Goal: Task Accomplishment & Management: Complete application form

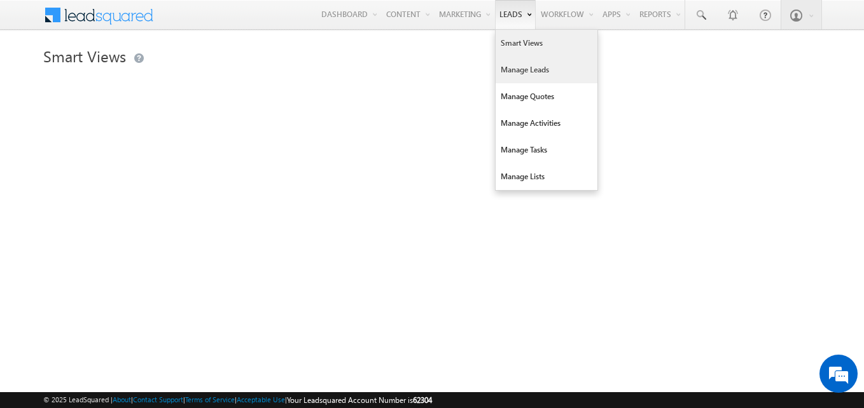
click at [513, 70] on link "Manage Leads" at bounding box center [546, 70] width 102 height 27
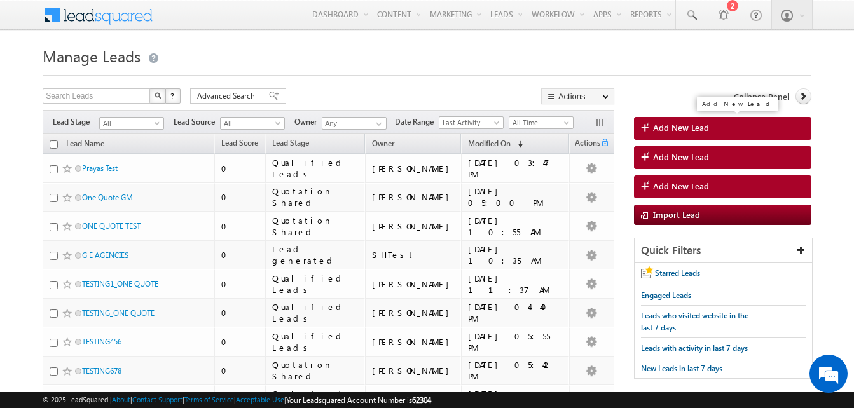
click at [697, 118] on link "Add New Lead" at bounding box center [722, 128] width 177 height 23
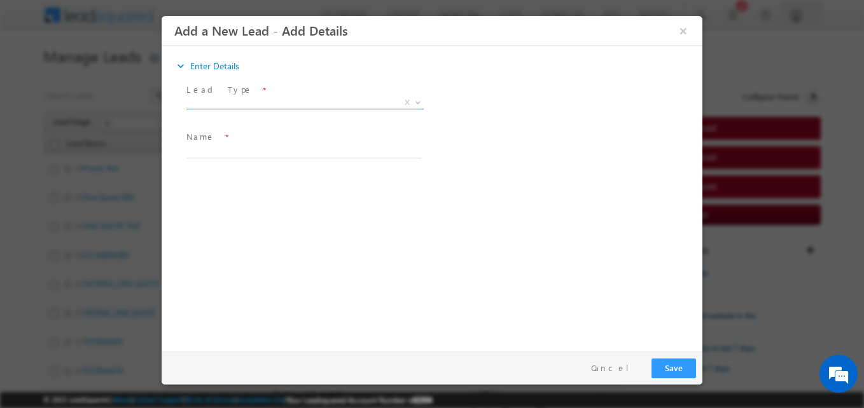
click at [242, 95] on span "Lead Type *" at bounding box center [303, 90] width 235 height 14
click at [235, 101] on span "X" at bounding box center [304, 103] width 237 height 13
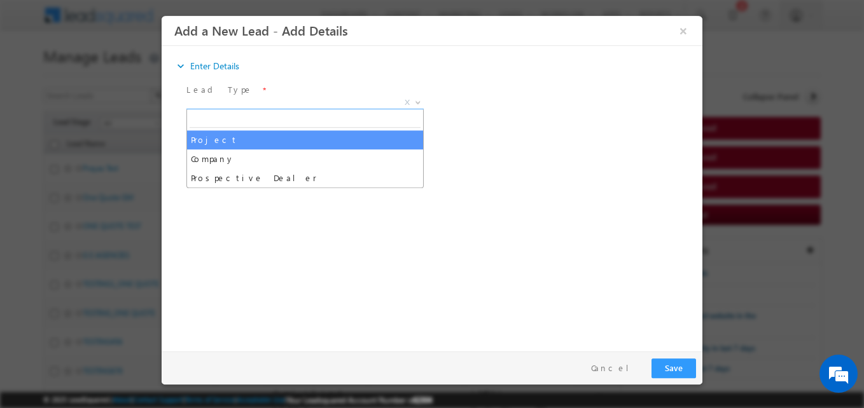
select select "Project"
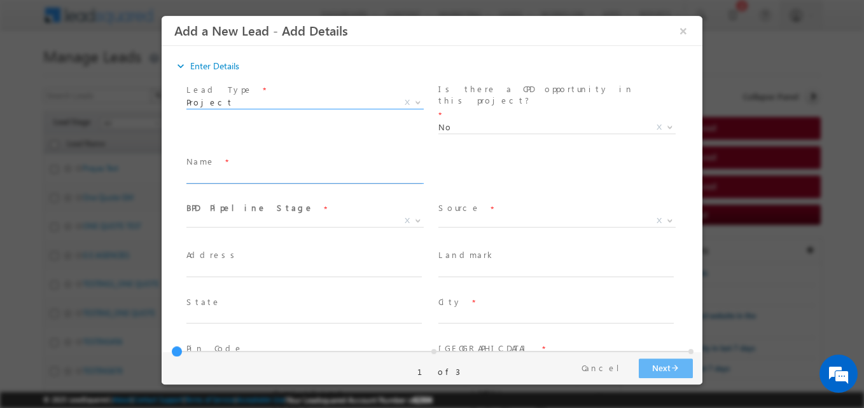
click at [265, 171] on input "text" at bounding box center [303, 177] width 235 height 13
type input "One Quote GM Testing"
type input "[GEOGRAPHIC_DATA][PERSON_NAME]"
type input "Near [GEOGRAPHIC_DATA]"
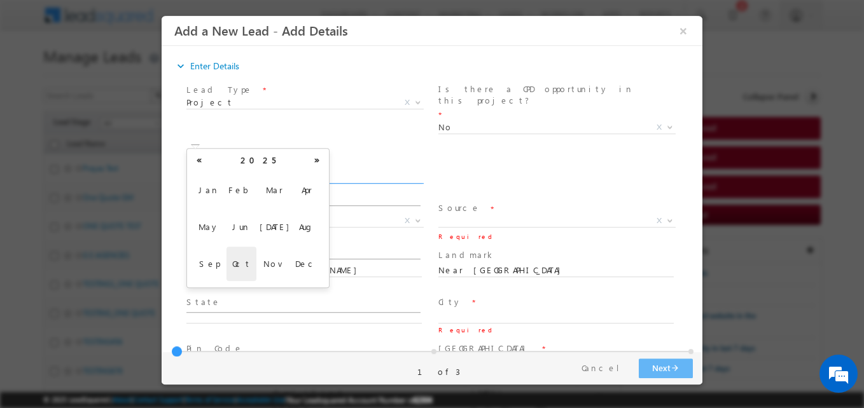
scroll to position [678, 0]
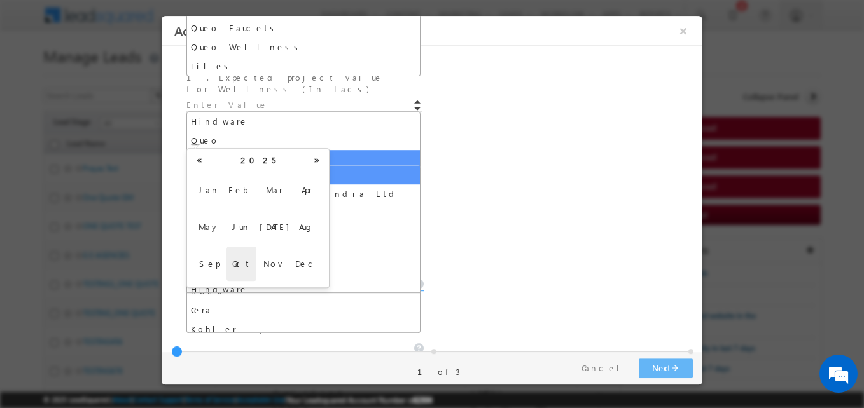
click at [567, 246] on div "SW Brands being Considered/Finalized * If others, specify SW Brands *" at bounding box center [443, 278] width 518 height 64
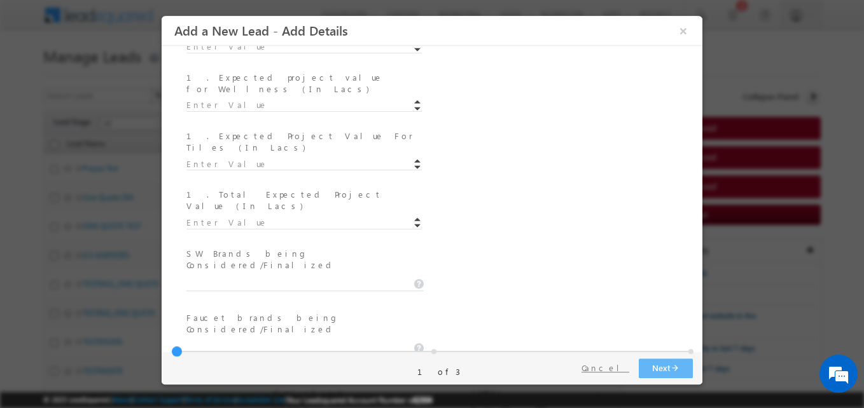
click at [607, 363] on button "Cancel" at bounding box center [605, 368] width 67 height 18
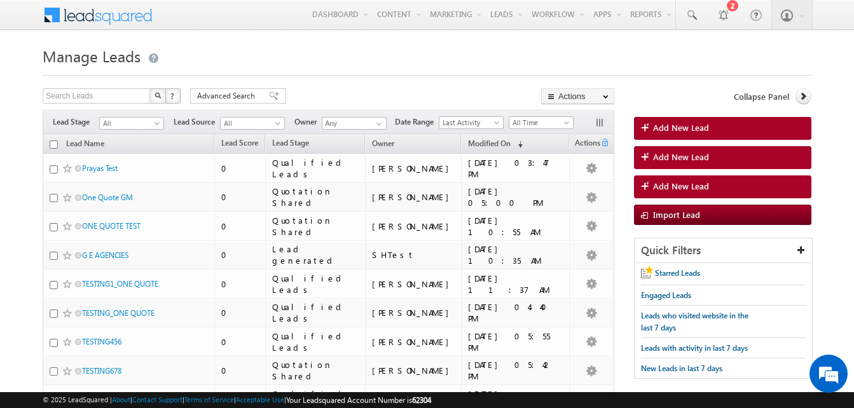
click at [709, 125] on div "Add New Lead" at bounding box center [737, 133] width 87 height 20
click at [709, 125] on link "Add New Lead" at bounding box center [722, 128] width 177 height 23
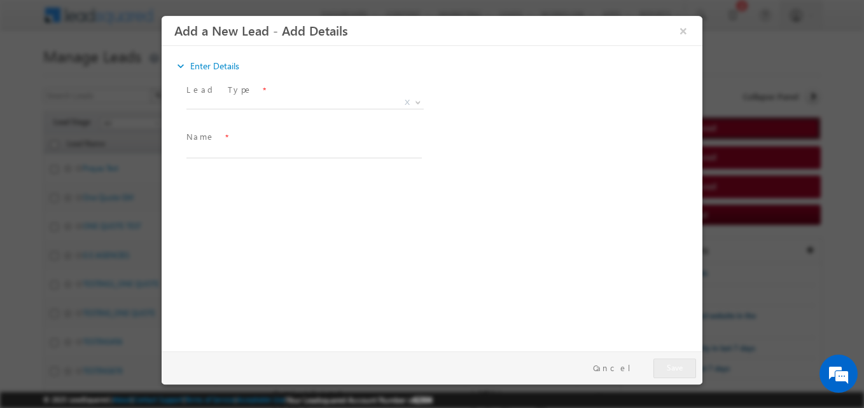
scroll to position [0, 0]
click at [267, 93] on span "Lead Type *" at bounding box center [303, 90] width 235 height 14
click at [262, 97] on span "X" at bounding box center [304, 103] width 237 height 13
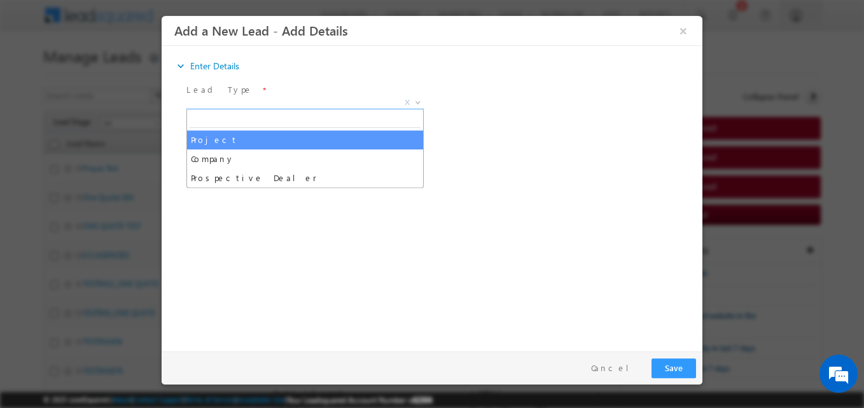
select select "Project"
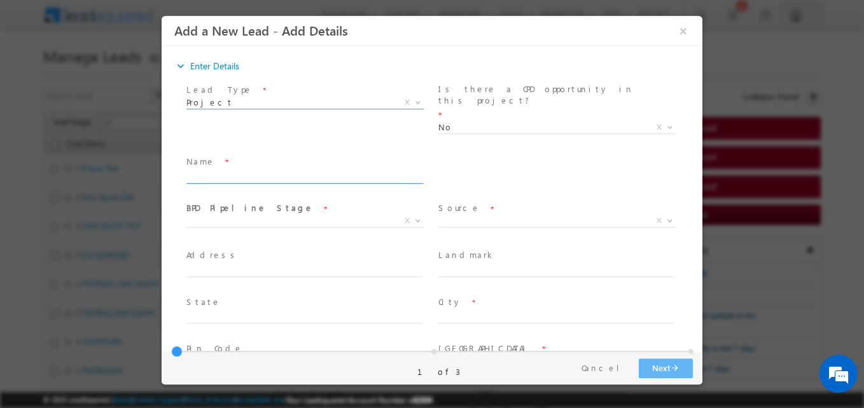
click at [231, 171] on input "text" at bounding box center [303, 177] width 235 height 13
type input "One Quote GM Testing"
type input "[GEOGRAPHIC_DATA][PERSON_NAME]"
type input "Near [GEOGRAPHIC_DATA]"
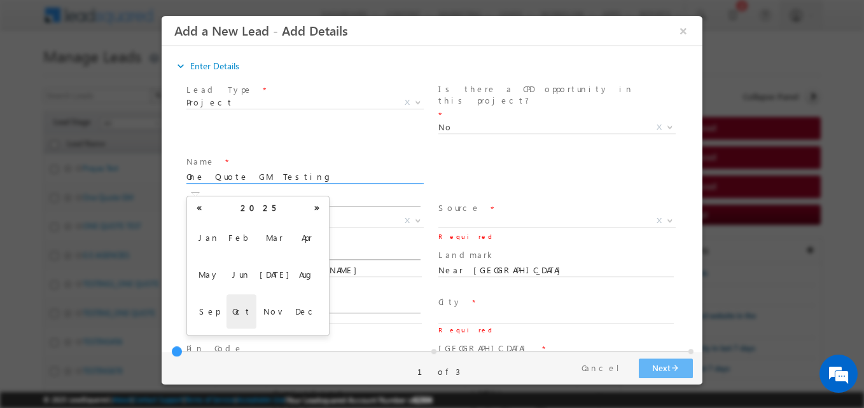
scroll to position [677, 0]
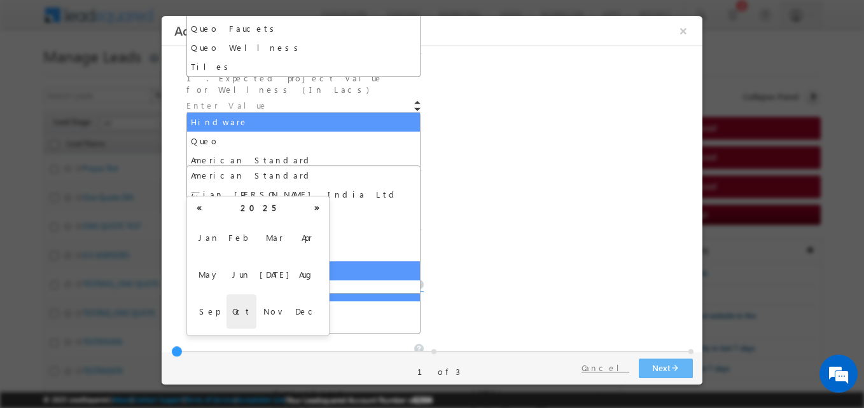
click at [607, 364] on button "Cancel" at bounding box center [605, 368] width 67 height 18
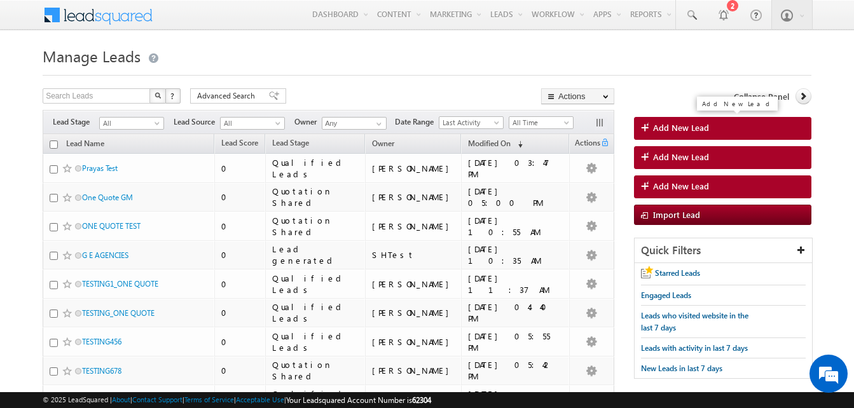
click at [709, 130] on link "Add New Lead" at bounding box center [722, 128] width 177 height 23
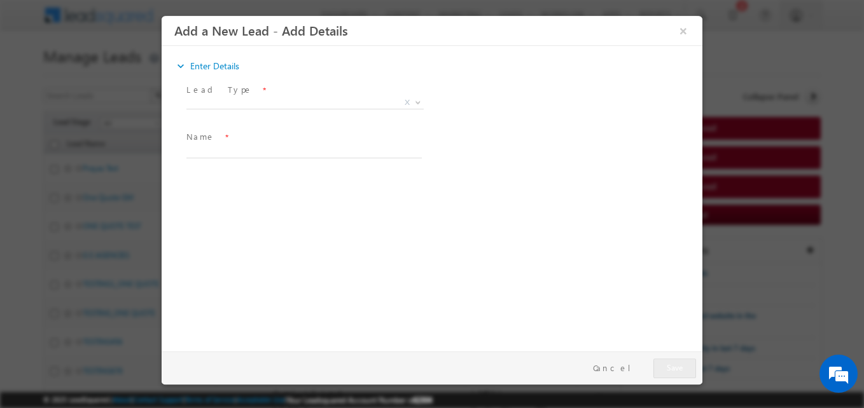
click at [237, 93] on div "Add a New Lead - Add Details ×" at bounding box center [432, 168] width 541 height 305
drag, startPoint x: 237, startPoint y: 93, endPoint x: 226, endPoint y: 100, distance: 13.2
click at [226, 100] on span "X" at bounding box center [304, 103] width 237 height 13
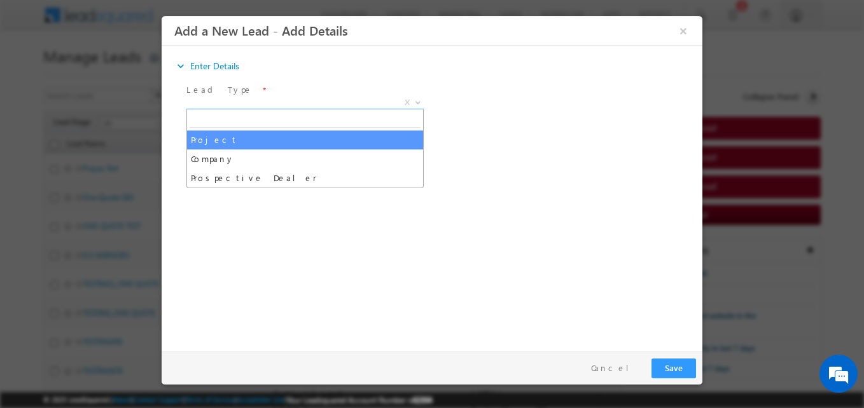
select select "Project"
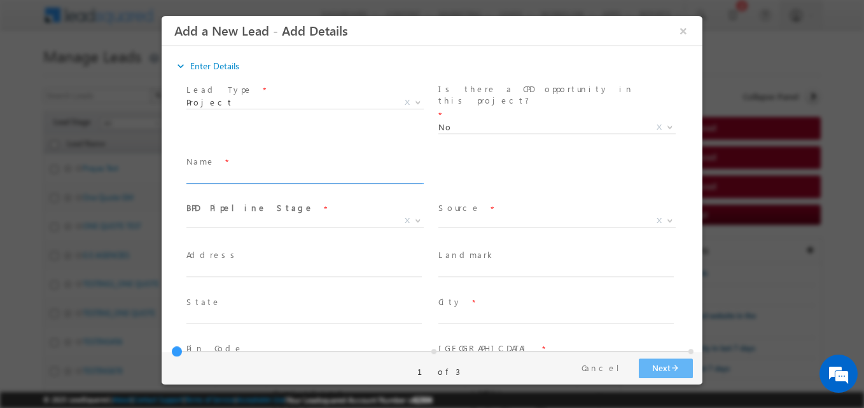
click at [218, 171] on input "text" at bounding box center [303, 177] width 235 height 13
click at [326, 171] on input "One Quote GM Test" at bounding box center [303, 177] width 235 height 13
click at [326, 171] on input "One Quote GM Testing" at bounding box center [303, 177] width 235 height 13
type input "One Quote GM Test"
click at [191, 215] on span "X" at bounding box center [304, 221] width 237 height 13
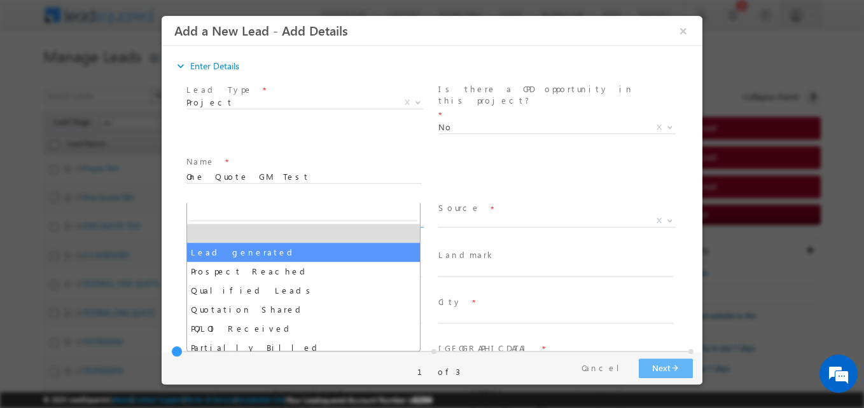
select select "Lead generated"
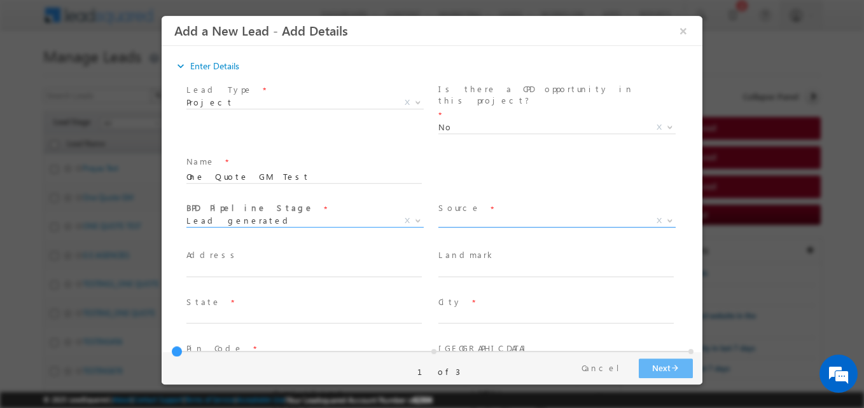
click at [470, 215] on span "X" at bounding box center [556, 221] width 237 height 13
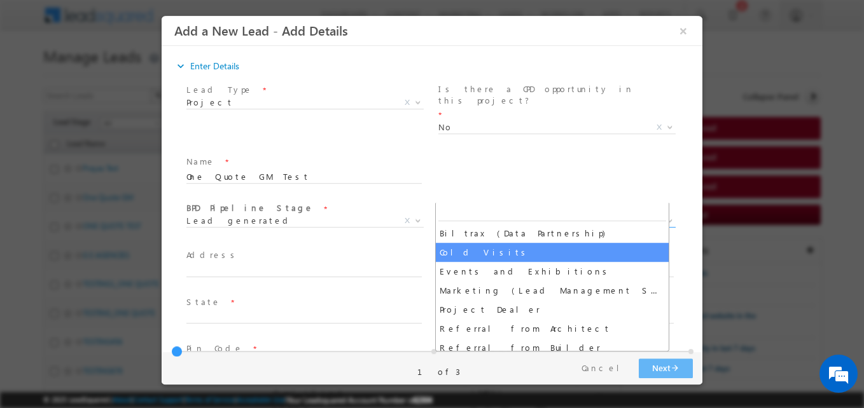
select select "Cold Visits"
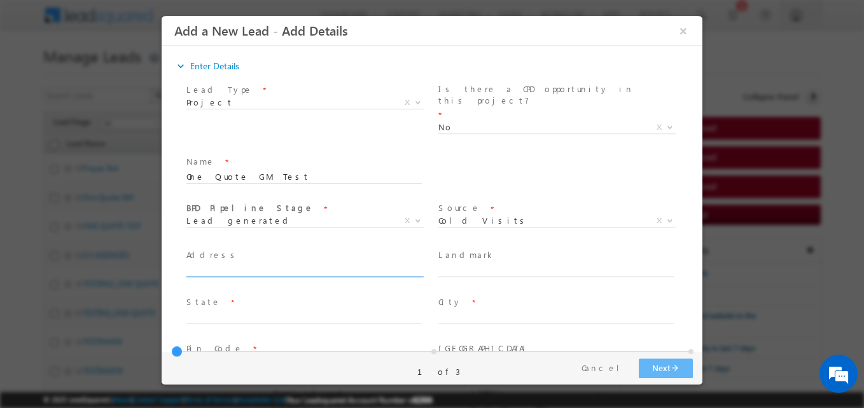
click at [222, 265] on input "text" at bounding box center [303, 271] width 235 height 13
type input "[GEOGRAPHIC_DATA][PERSON_NAME]"
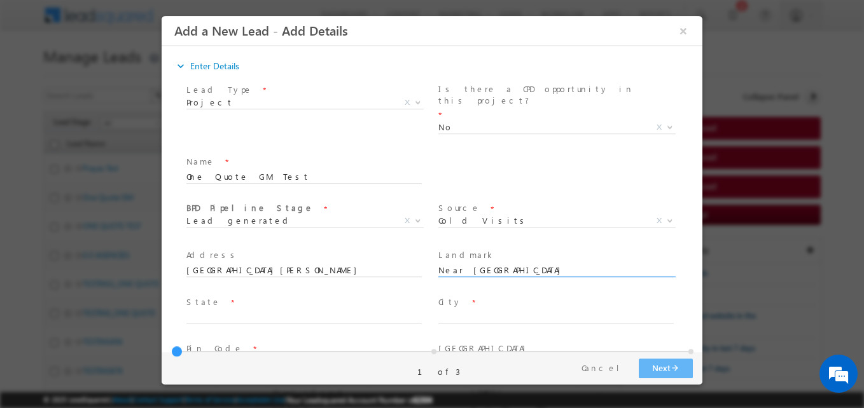
type input "Near Radisson Hotel"
click at [265, 358] on input "text" at bounding box center [303, 364] width 235 height 13
type input "122001"
type input "National Capital Region (NCR)"
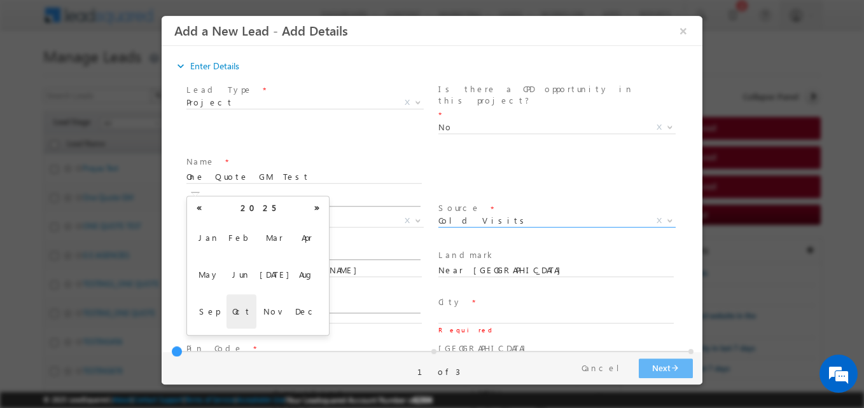
scroll to position [677, 0]
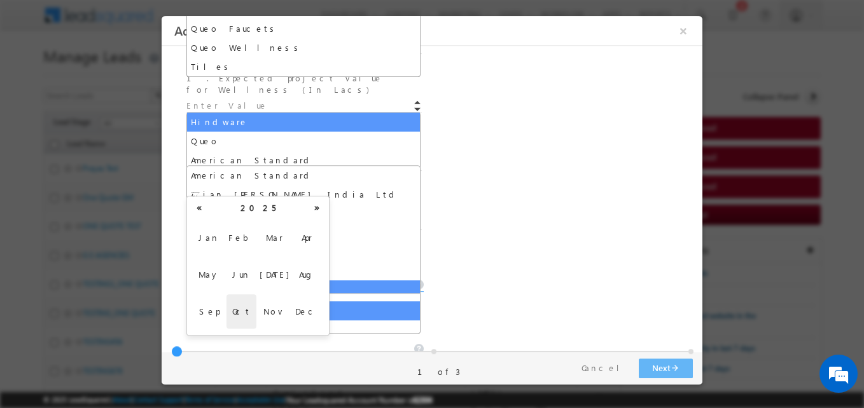
click at [485, 310] on div "Faucet brands being Considered/Finalized * If Others, specify Faucets brands *" at bounding box center [443, 342] width 518 height 64
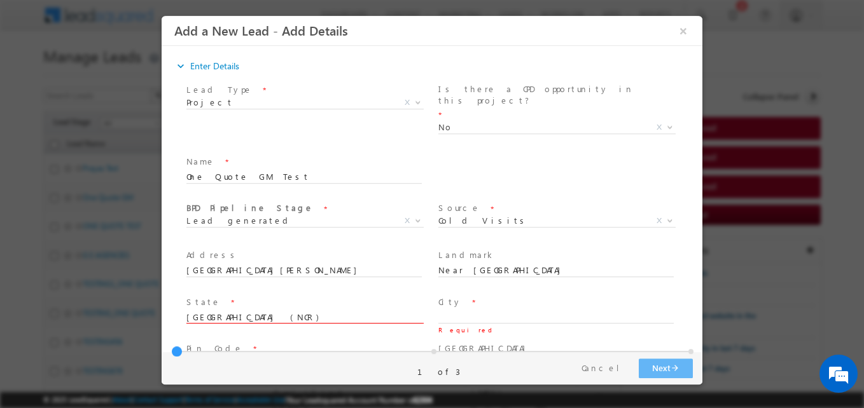
scroll to position [44, 0]
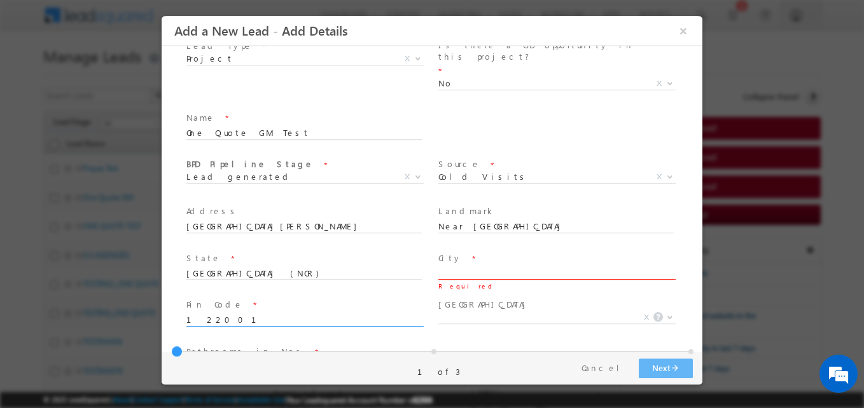
click at [480, 268] on input "text" at bounding box center [555, 274] width 235 height 13
click at [290, 314] on input "122001" at bounding box center [303, 320] width 235 height 13
type input "122002"
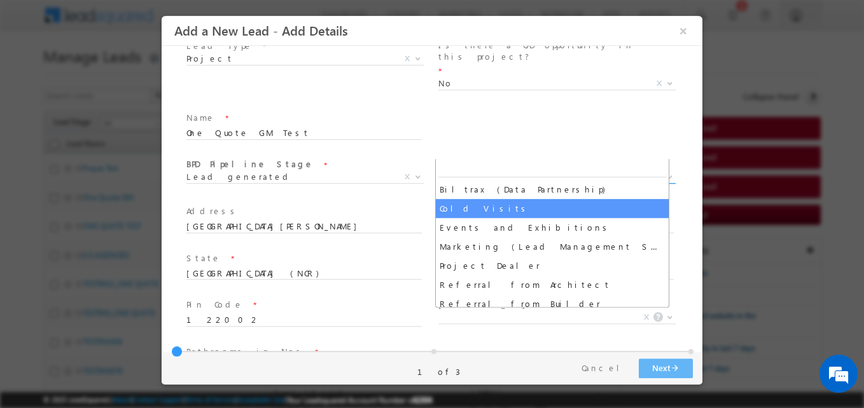
click at [580, 171] on span "Cold Visits" at bounding box center [541, 176] width 207 height 11
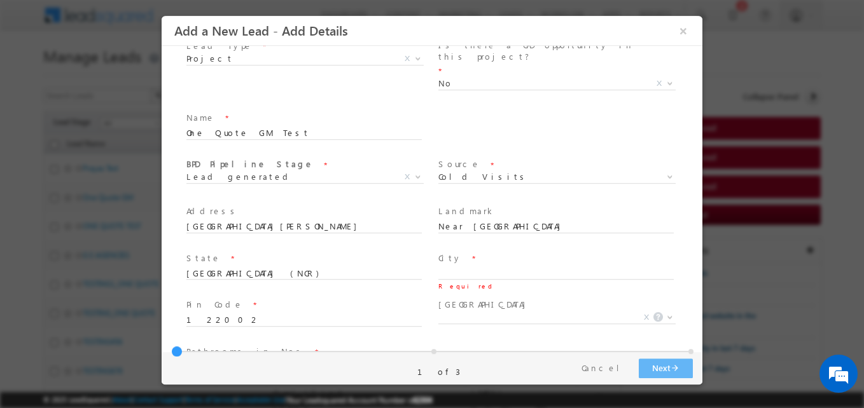
click at [560, 113] on div "Firm Name * Name * One Quote GM Test" at bounding box center [443, 132] width 518 height 47
click at [347, 252] on div "State * National Capital Region (NCR)" at bounding box center [309, 266] width 247 height 29
drag, startPoint x: 300, startPoint y: 249, endPoint x: 43, endPoint y: 308, distance: 263.8
click at [162, 308] on html "Add a New Lead - Add Details × Add Details" at bounding box center [432, 184] width 541 height 336
click at [240, 314] on input "122002" at bounding box center [303, 320] width 235 height 13
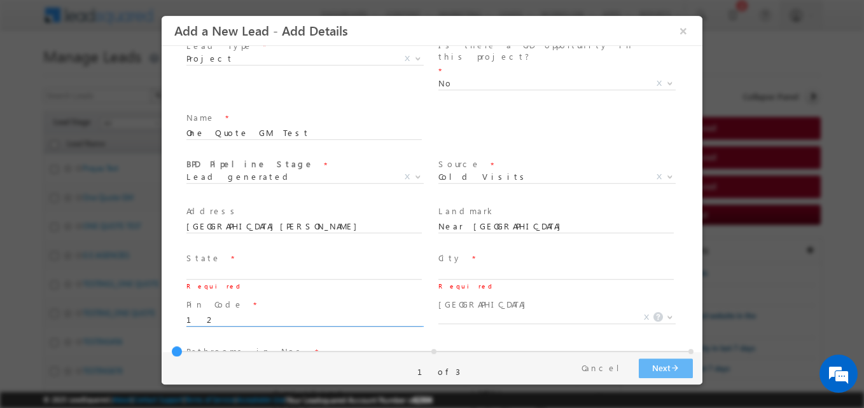
type input "1"
click at [453, 343] on div "Bathrooms in Nos * Required Project Name * One Quote GM Test" at bounding box center [443, 367] width 518 height 48
click at [455, 343] on div "Bathrooms in Nos * Required Project Name * One Quote GM Test" at bounding box center [443, 367] width 518 height 48
click at [253, 314] on input "110015" at bounding box center [303, 320] width 235 height 13
click at [468, 343] on div "Bathrooms in Nos * Required Project Name * One Quote GM Test" at bounding box center [443, 367] width 518 height 48
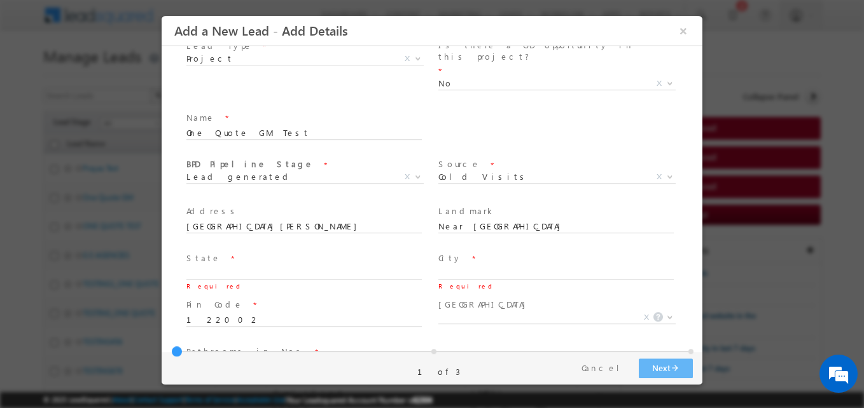
click at [478, 343] on div "Bathrooms in Nos * Required Project Name * One Quote GM Test" at bounding box center [443, 367] width 518 height 48
click at [264, 268] on input "text" at bounding box center [303, 274] width 235 height 13
click at [458, 252] on span "City *" at bounding box center [555, 259] width 235 height 14
click at [458, 268] on input "text" at bounding box center [555, 274] width 235 height 13
click at [313, 268] on input "text" at bounding box center [303, 274] width 235 height 13
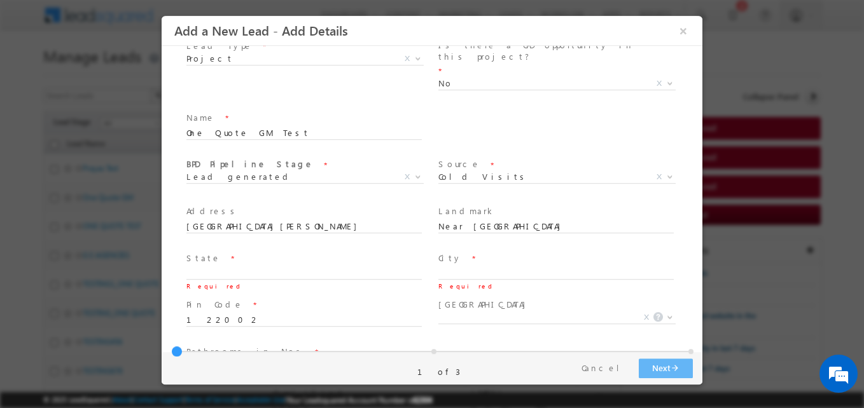
click at [490, 343] on div "Bathrooms in Nos * Required Project Name * One Quote GM Test" at bounding box center [443, 367] width 518 height 48
drag, startPoint x: 233, startPoint y: 296, endPoint x: 68, endPoint y: 326, distance: 168.1
click at [162, 326] on html "Add a New Lead - Add Details × Add Details" at bounding box center [432, 184] width 541 height 336
click at [503, 343] on div "Bathrooms in Nos * Required Project Name * One Quote GM Test" at bounding box center [443, 367] width 518 height 48
click at [139, 273] on div at bounding box center [432, 204] width 864 height 408
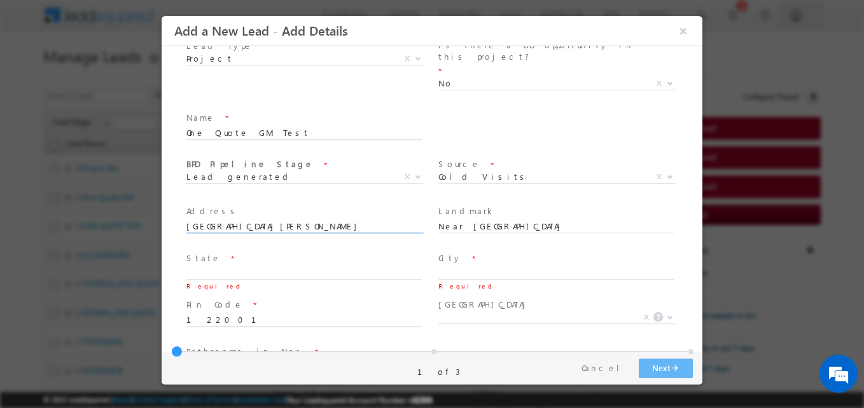
click at [347, 221] on input "[GEOGRAPHIC_DATA][PERSON_NAME]" at bounding box center [303, 227] width 235 height 13
drag, startPoint x: 488, startPoint y: 294, endPoint x: 486, endPoint y: 322, distance: 28.1
click at [486, 343] on div "Bathrooms in Nos * Required Project Name * One Quote GM Test" at bounding box center [443, 367] width 518 height 48
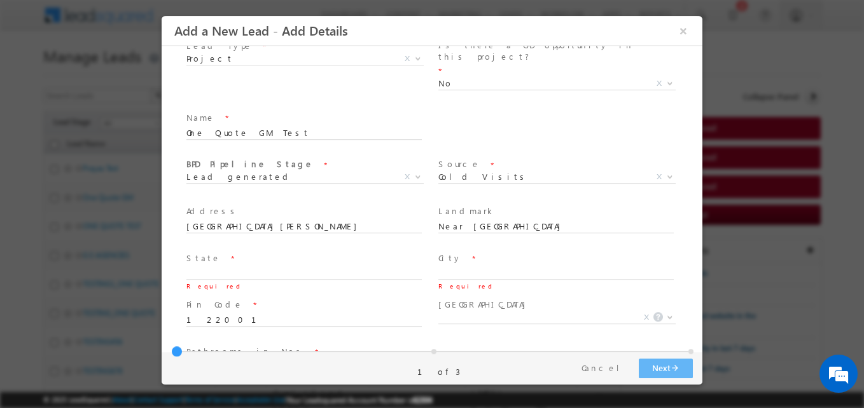
click at [285, 252] on span "State *" at bounding box center [303, 259] width 235 height 14
click at [330, 268] on input "text" at bounding box center [303, 274] width 235 height 13
click at [498, 268] on input "text" at bounding box center [555, 274] width 235 height 13
click at [459, 326] on span at bounding box center [555, 333] width 235 height 14
drag, startPoint x: 247, startPoint y: 298, endPoint x: 29, endPoint y: 317, distance: 219.1
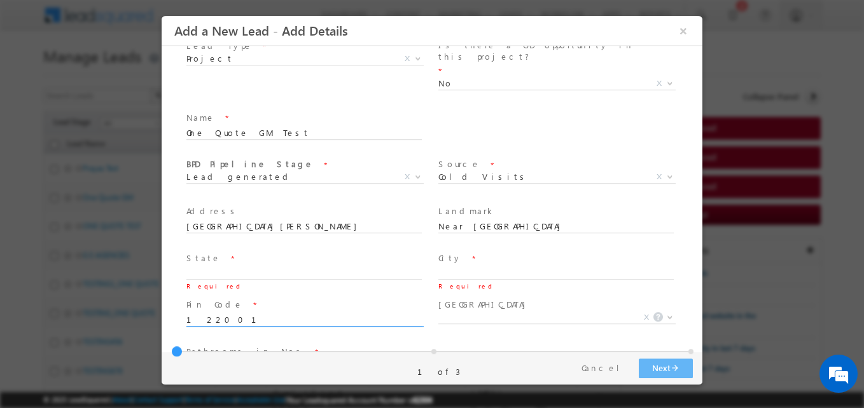
click at [162, 317] on html "Add a New Lead - Add Details × Add Details" at bounding box center [432, 184] width 541 height 336
type input "110001"
click at [476, 343] on div "Bathrooms in Nos * Required Project Name * One Quote GM Test" at bounding box center [443, 367] width 518 height 48
click at [322, 326] on span at bounding box center [303, 333] width 235 height 14
click at [612, 364] on button "Cancel" at bounding box center [605, 368] width 67 height 18
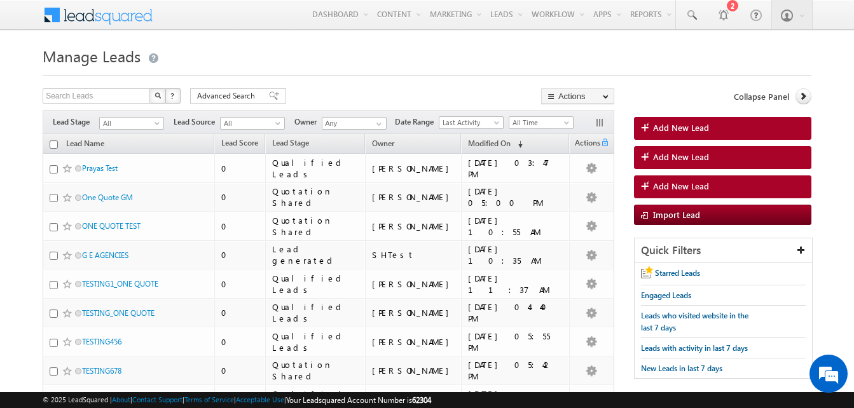
click at [711, 143] on div "Add New Lead Add New Lead Add New Lead Import Lead" at bounding box center [722, 171] width 177 height 108
click at [691, 133] on span "Add New Lead" at bounding box center [681, 127] width 56 height 11
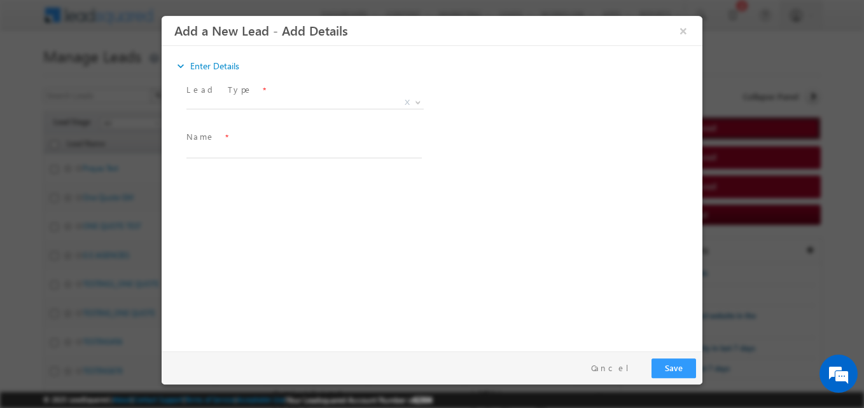
scroll to position [0, 0]
click at [260, 103] on span "X" at bounding box center [304, 103] width 237 height 13
click at [248, 102] on span "Company" at bounding box center [289, 102] width 207 height 11
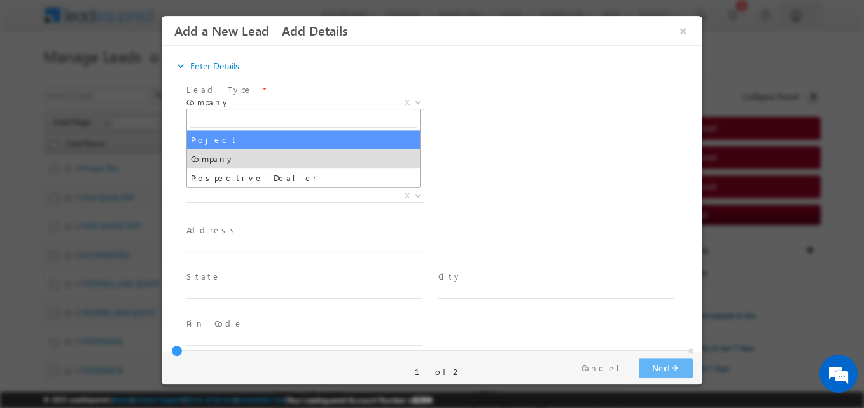
select select "Project"
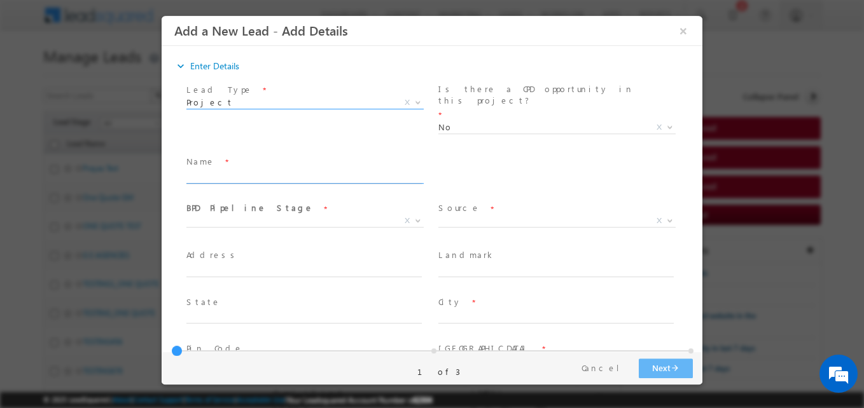
click at [215, 171] on input "text" at bounding box center [303, 177] width 235 height 13
click at [239, 171] on input "text" at bounding box center [303, 177] width 235 height 13
type input "GM Test One Quote"
click at [242, 215] on span "X" at bounding box center [304, 221] width 237 height 13
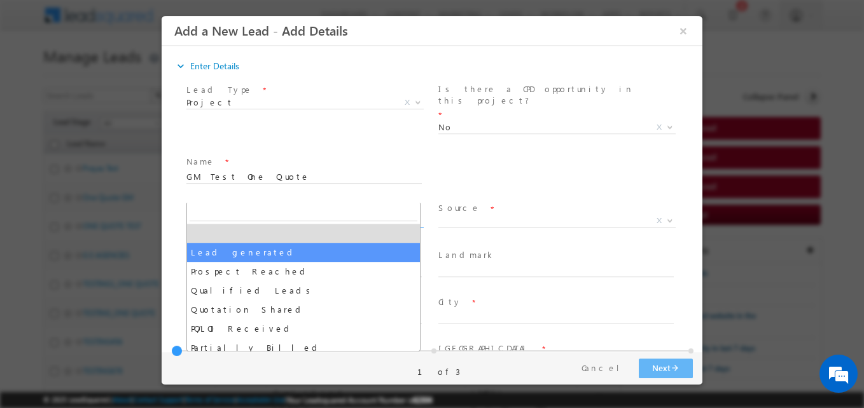
select select "Lead generated"
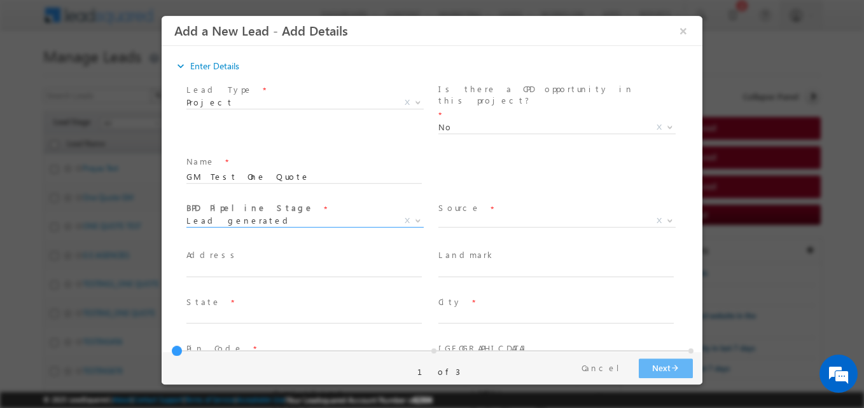
click at [469, 215] on span "X" at bounding box center [556, 221] width 237 height 13
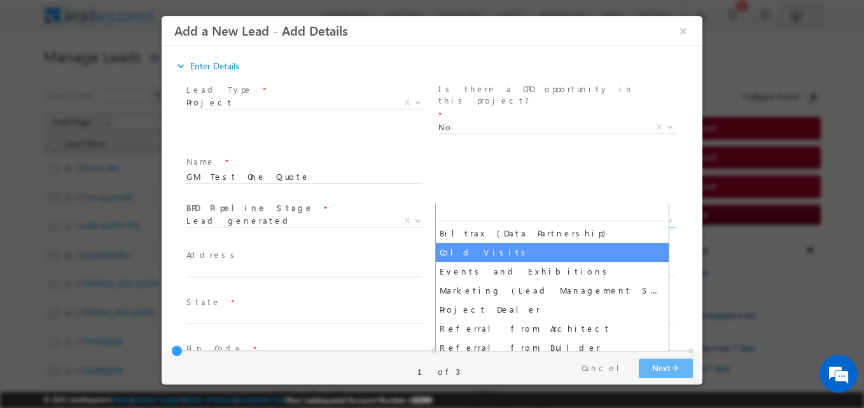
select select "Cold Visits"
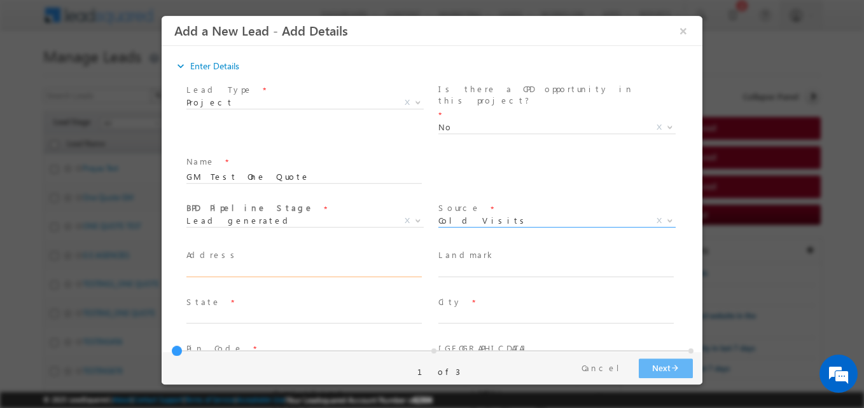
click at [272, 265] on input "text" at bounding box center [303, 271] width 235 height 13
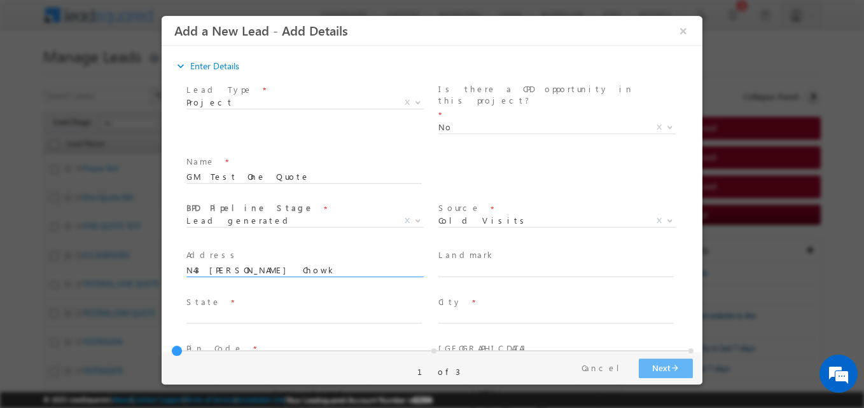
type input "N43 Patel Chowk"
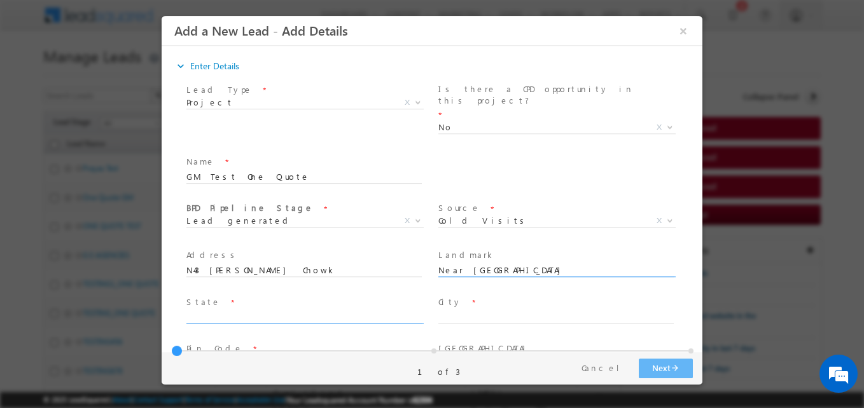
type input "Near Star malll"
click at [246, 312] on input "text" at bounding box center [303, 318] width 235 height 13
click at [234, 358] on input "text" at bounding box center [303, 364] width 235 height 13
click at [574, 249] on span "Landmark *" at bounding box center [555, 256] width 235 height 14
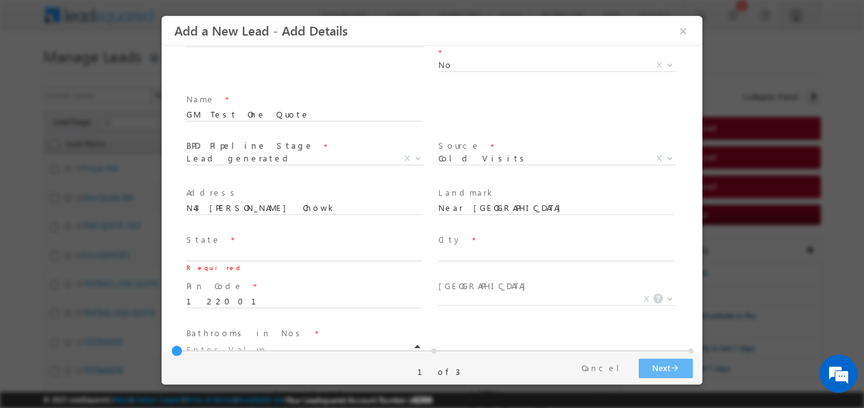
scroll to position [64, 0]
click at [459, 296] on div "Metropolitan Region * X" at bounding box center [562, 298] width 252 height 47
click at [245, 293] on span "122001" at bounding box center [309, 300] width 247 height 14
type input "122002"
click at [523, 322] on div "Bathrooms in Nos * Project Name * GM Test One Quote" at bounding box center [443, 346] width 518 height 48
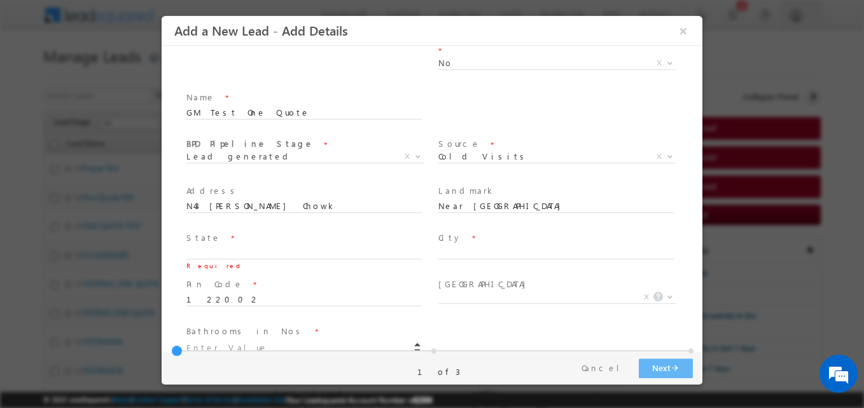
click at [255, 278] on div "Pin Code * 122002" at bounding box center [309, 292] width 247 height 29
click at [238, 294] on input "122002" at bounding box center [303, 300] width 235 height 13
click at [214, 279] on label "Pin Code" at bounding box center [214, 285] width 57 height 12
click at [204, 232] on label "State" at bounding box center [203, 238] width 34 height 12
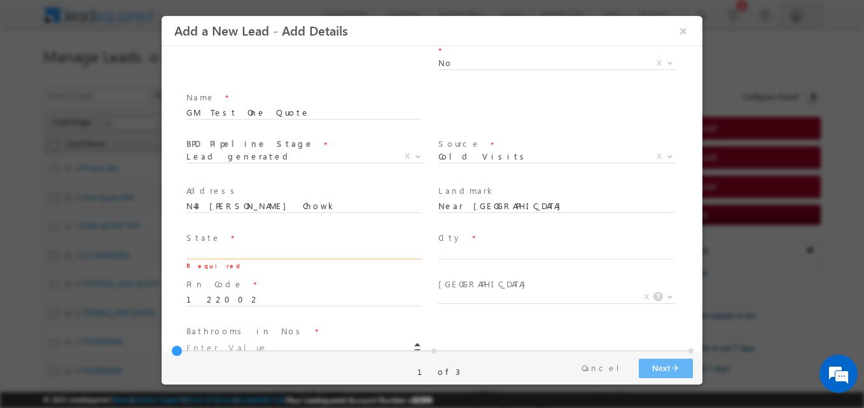
click at [204, 247] on input "text" at bounding box center [303, 253] width 235 height 13
type input "DELHI"
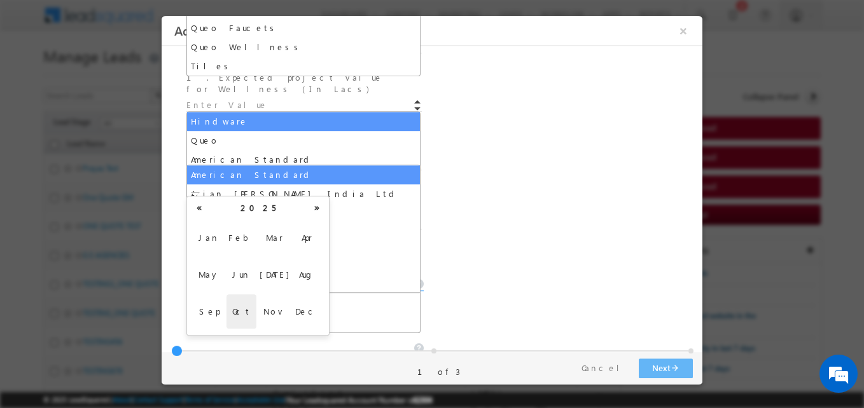
click at [480, 310] on div "Faucet brands being Considered/Finalized * If Others, specify Faucets brands *" at bounding box center [443, 342] width 518 height 64
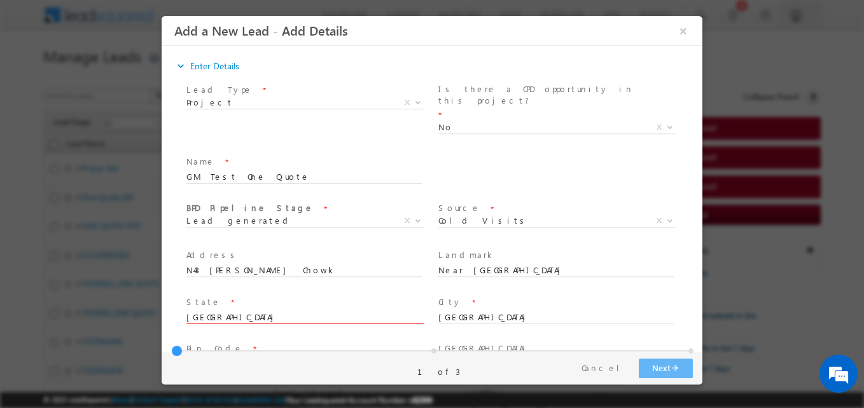
scroll to position [191, 0]
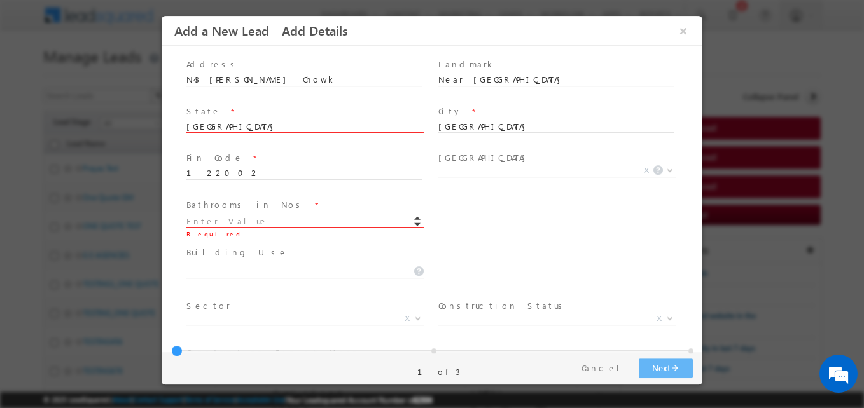
click at [235, 216] on input at bounding box center [303, 222] width 235 height 13
type input "30"
click at [223, 278] on span at bounding box center [304, 278] width 237 height 1
click at [221, 258] on span at bounding box center [304, 268] width 237 height 21
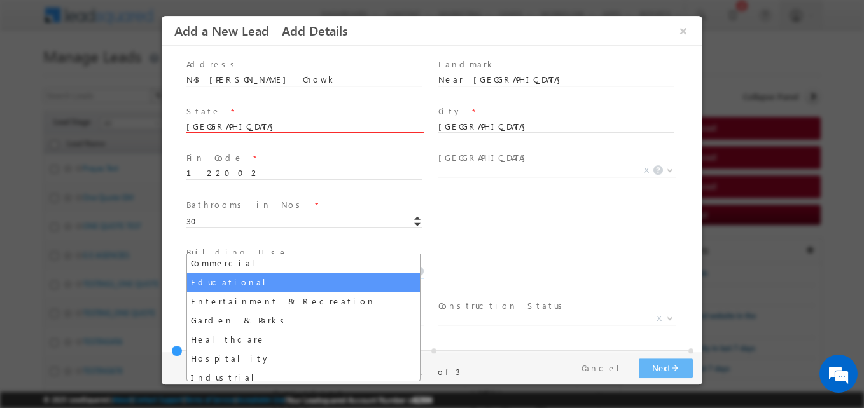
select select "Educational"
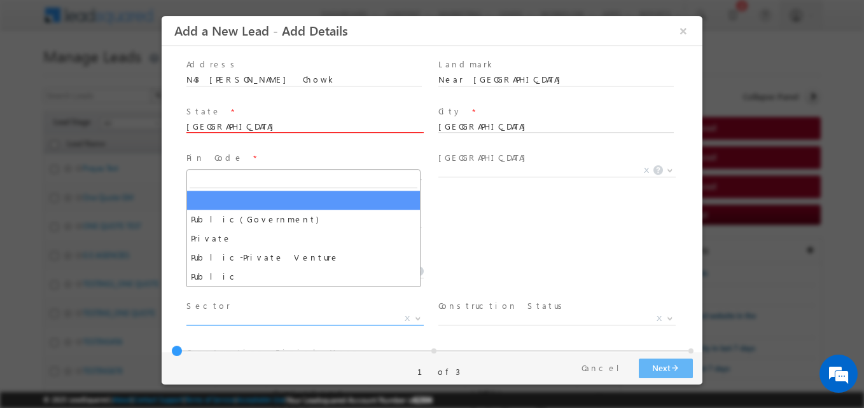
click at [291, 313] on span "X" at bounding box center [304, 319] width 237 height 13
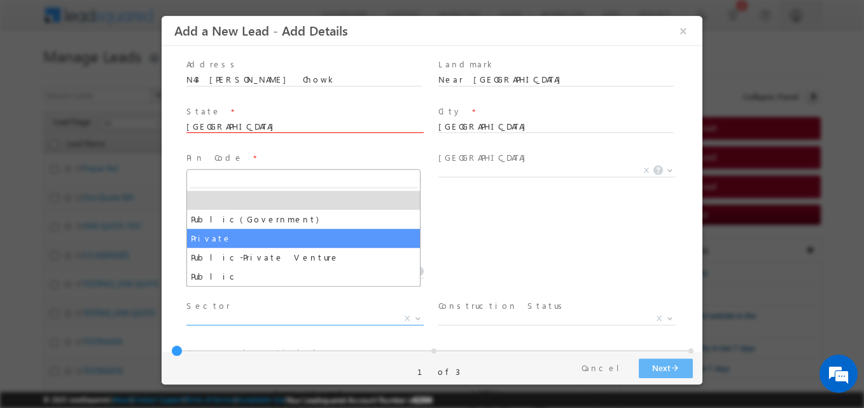
select select "Private"
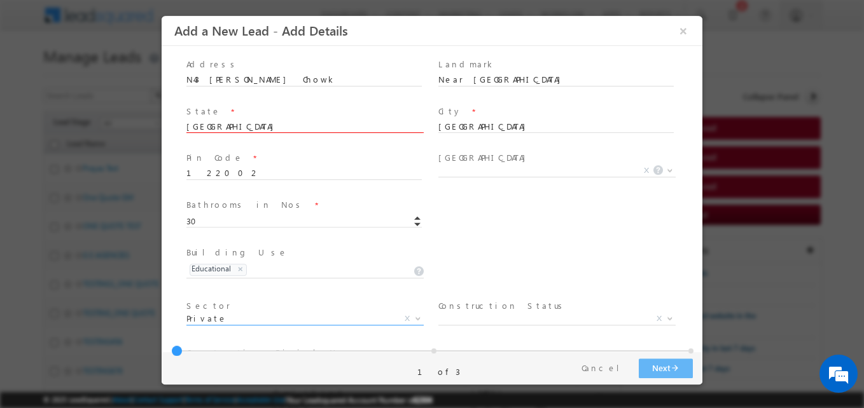
click at [454, 300] on div "Construction Status * X" at bounding box center [561, 314] width 247 height 29
click at [455, 313] on span "X" at bounding box center [556, 319] width 237 height 13
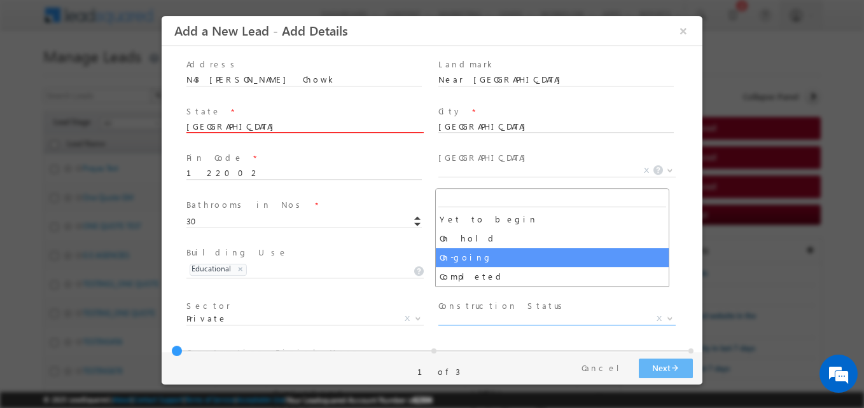
select select "On-going"
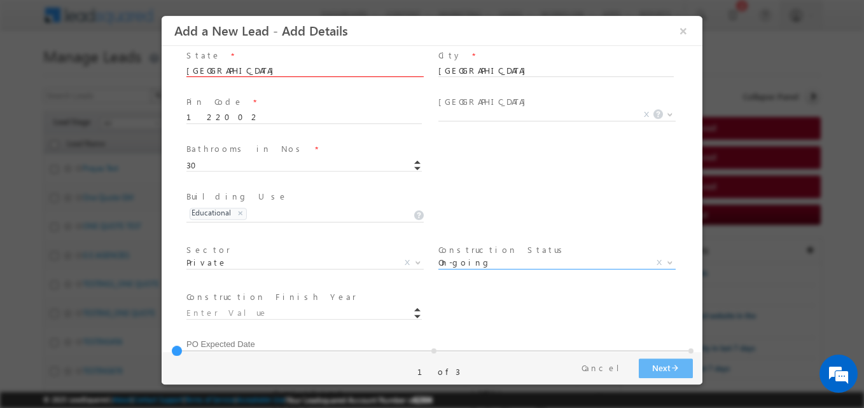
scroll to position [318, 0]
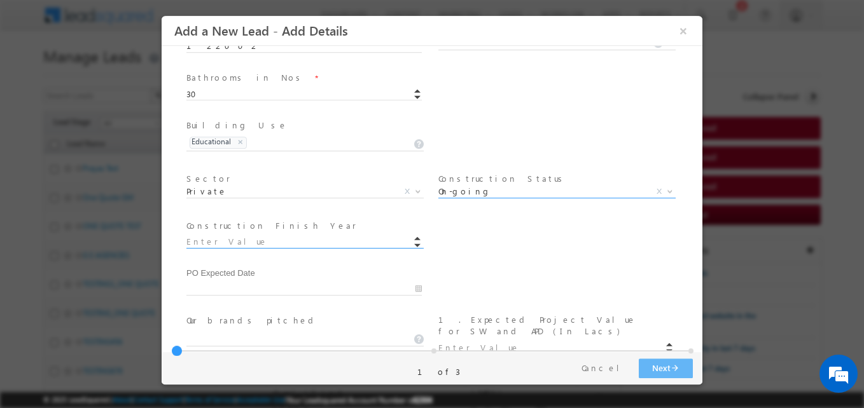
click at [244, 236] on input at bounding box center [303, 242] width 235 height 13
type input "2027"
click at [286, 267] on span "PO Expected Date *" at bounding box center [303, 274] width 235 height 14
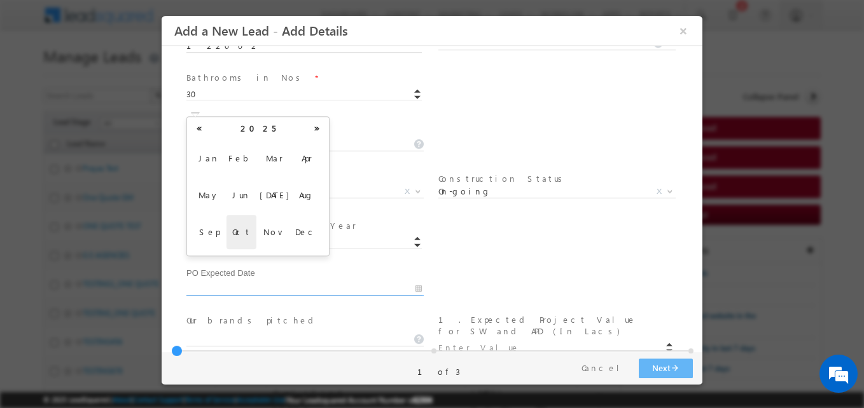
drag, startPoint x: 287, startPoint y: 268, endPoint x: 294, endPoint y: 266, distance: 7.3
click at [287, 283] on input "text" at bounding box center [303, 289] width 235 height 13
click at [295, 233] on span "Dec" at bounding box center [307, 232] width 30 height 34
click at [275, 232] on span "Nov" at bounding box center [275, 232] width 30 height 34
type input "11/25"
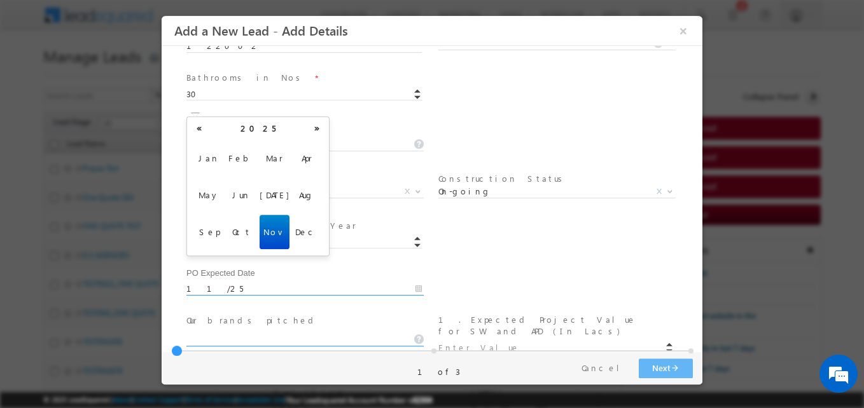
click at [308, 326] on span at bounding box center [304, 336] width 237 height 21
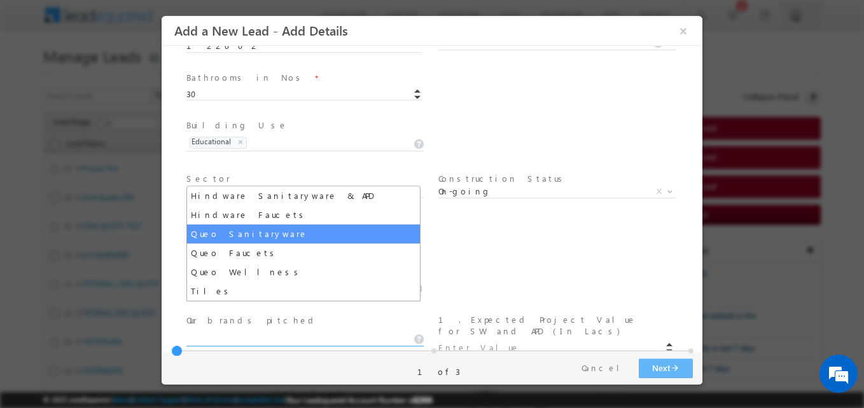
select select "Hindware Faucets"
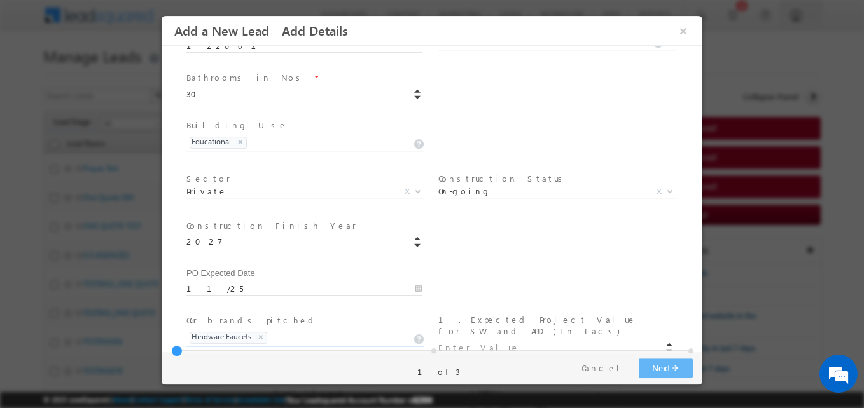
click at [474, 342] on input at bounding box center [555, 348] width 235 height 13
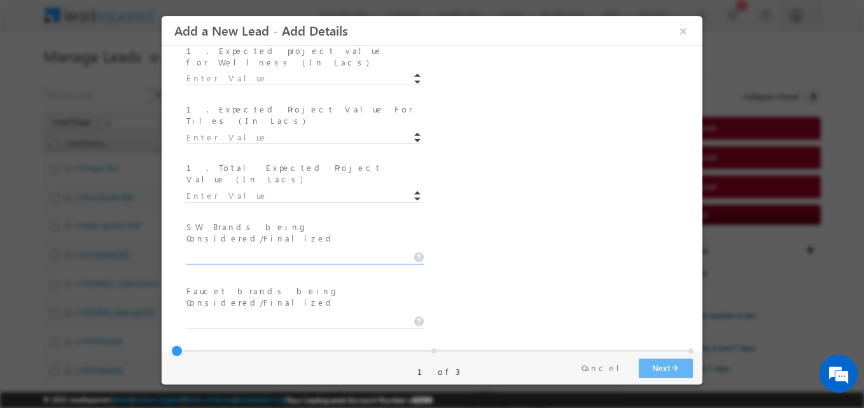
scroll to position [709, 0]
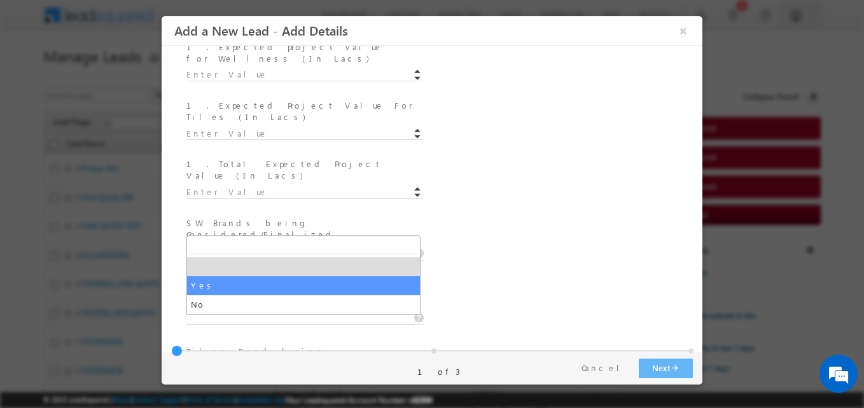
select select "No"
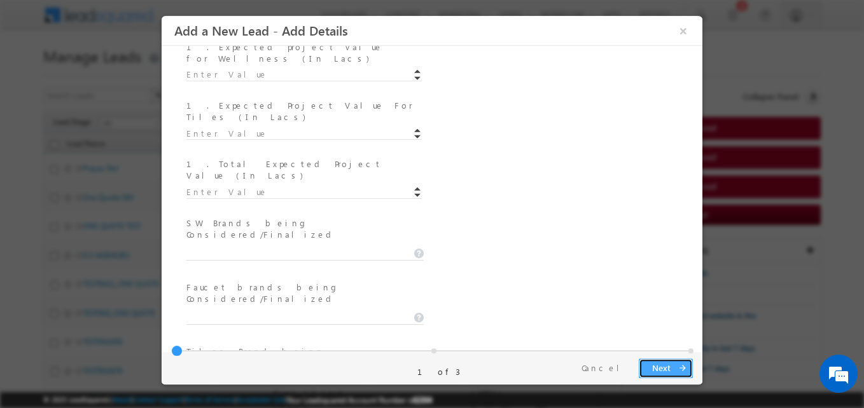
click at [668, 368] on button "Next arrow_forward" at bounding box center [666, 369] width 54 height 20
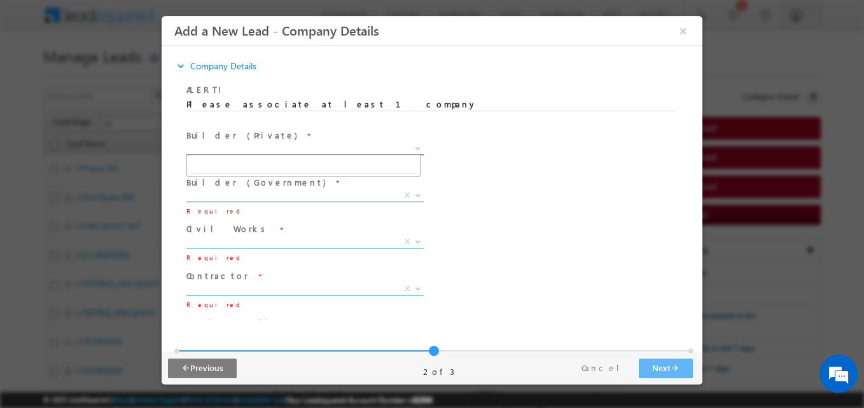
click at [254, 149] on span "X" at bounding box center [304, 148] width 237 height 13
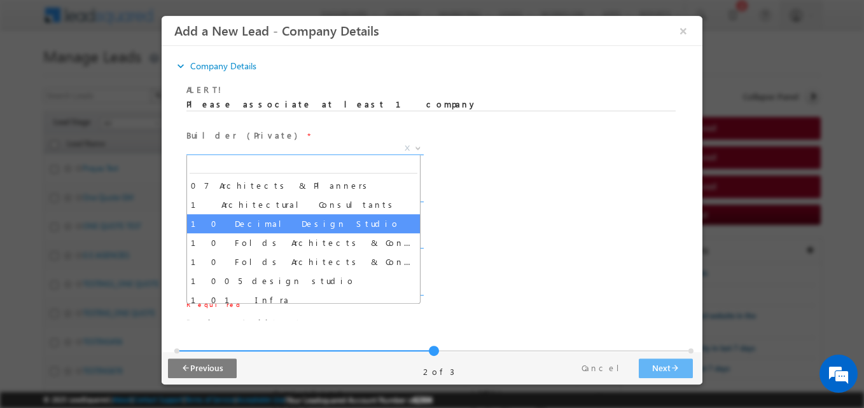
select select "10 Decimal Design Studio"
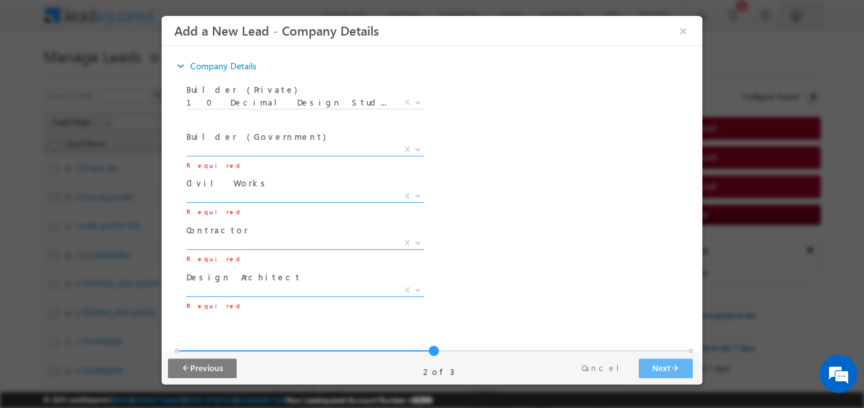
click at [460, 207] on div "Civil Works * X Required Enter Civil Works Name, if Others *" at bounding box center [443, 198] width 518 height 47
click at [209, 202] on span "X" at bounding box center [304, 196] width 237 height 13
click at [214, 368] on button "arrow_back Previous" at bounding box center [202, 369] width 69 height 20
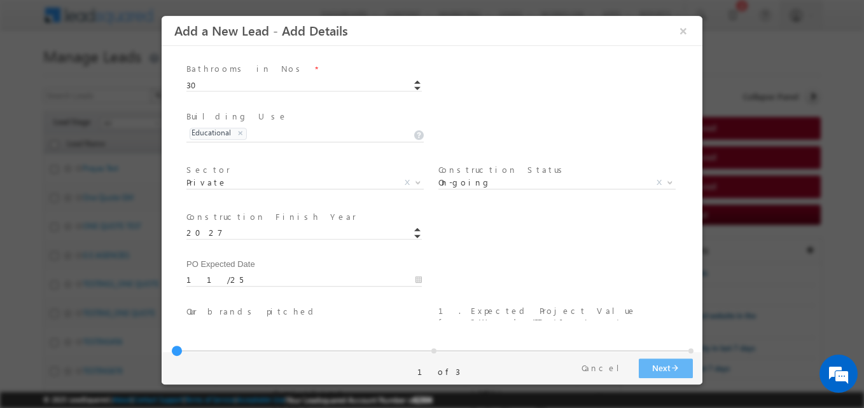
scroll to position [263, 0]
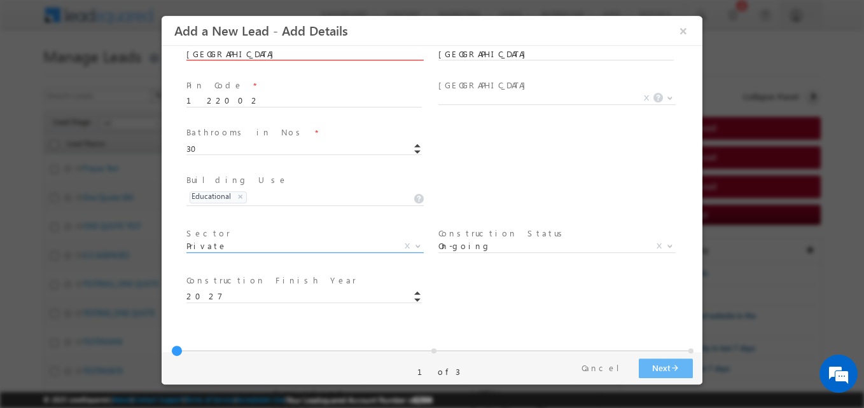
click at [233, 240] on span "Private" at bounding box center [289, 245] width 207 height 11
click at [616, 292] on div "Construction Finish Year * 2027 Company Name *" at bounding box center [443, 296] width 518 height 48
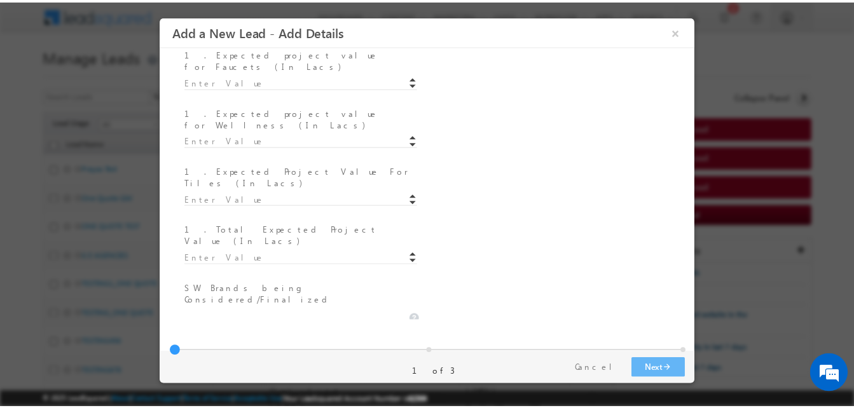
scroll to position [740, 0]
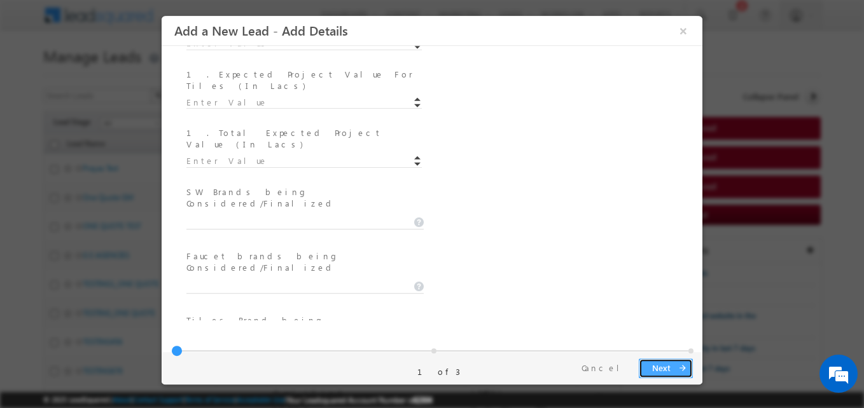
click at [668, 370] on button "Next arrow_forward" at bounding box center [666, 369] width 54 height 20
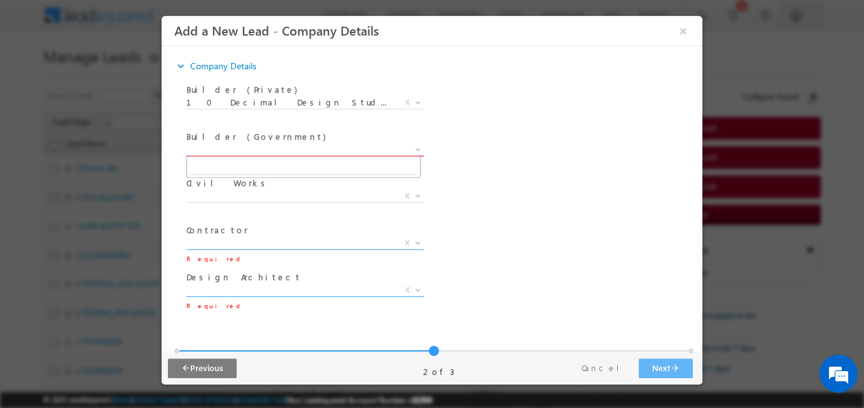
click at [242, 150] on span "X" at bounding box center [304, 150] width 237 height 13
click at [660, 354] on div "Pay & Save Save Next arrow_forward arrow_back Previous Cancel 2 of 3" at bounding box center [435, 368] width 547 height 32
click at [663, 363] on button "Next arrow_forward" at bounding box center [666, 369] width 54 height 20
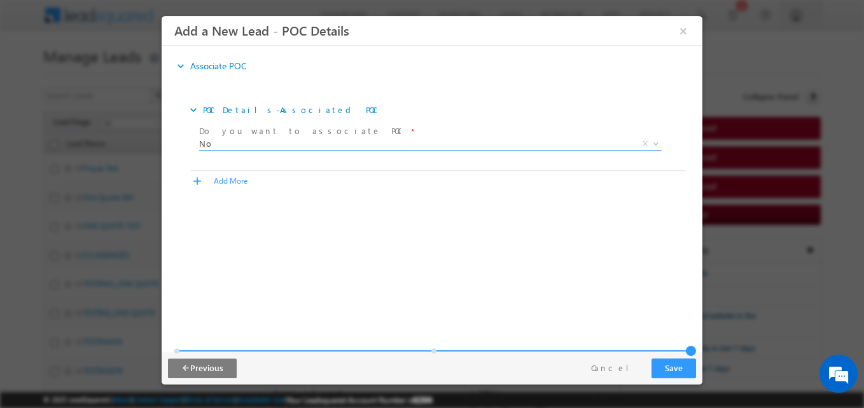
click at [697, 371] on div "Pay & Save Save Next arrow_forward arrow_back Previous Cancel 3 of 3" at bounding box center [435, 368] width 547 height 32
click at [672, 368] on button "Save" at bounding box center [673, 369] width 45 height 20
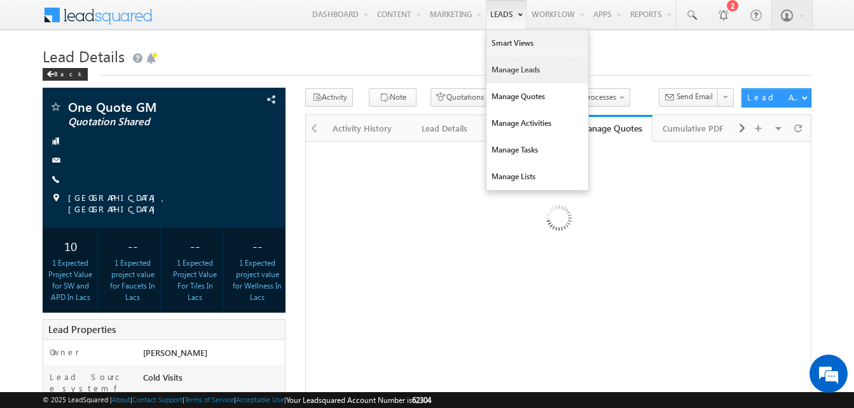
click at [508, 78] on link "Manage Leads" at bounding box center [538, 70] width 102 height 27
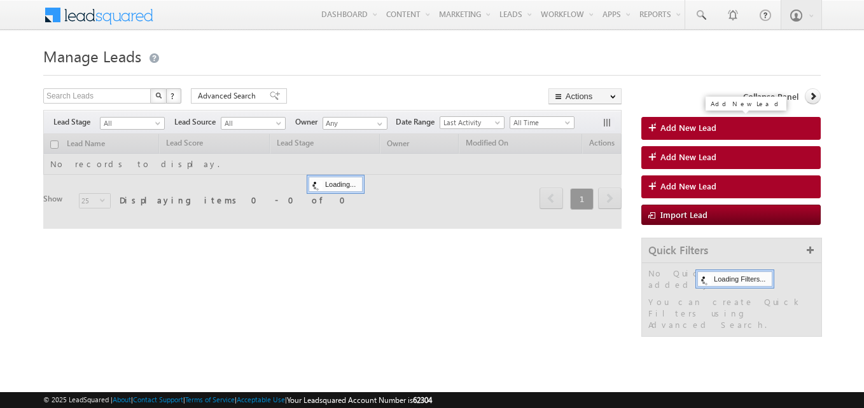
click at [721, 127] on link "Add New Lead" at bounding box center [730, 128] width 179 height 23
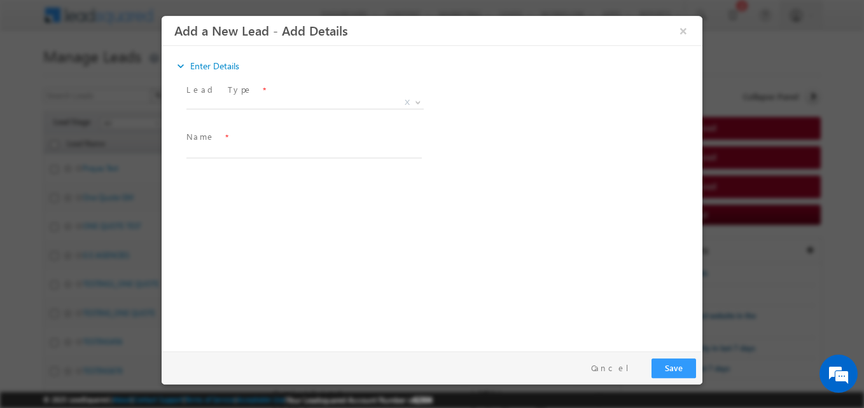
click at [219, 95] on label "Lead Type" at bounding box center [219, 90] width 66 height 12
click at [242, 93] on span "Lead Type *" at bounding box center [303, 90] width 235 height 14
click at [238, 107] on span "X" at bounding box center [304, 103] width 237 height 13
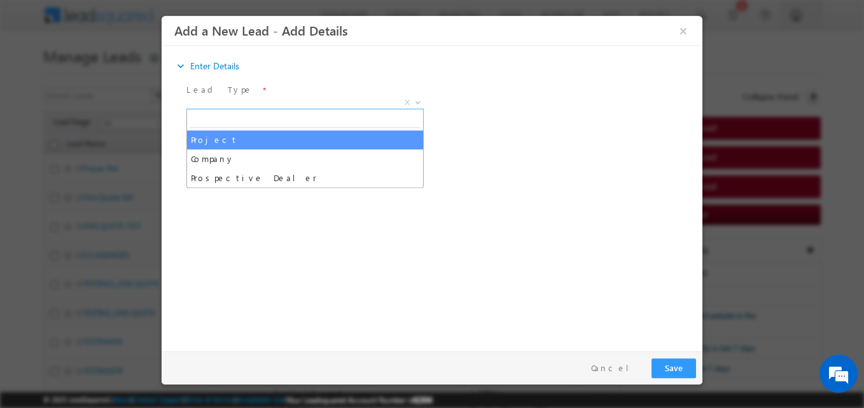
select select "Project"
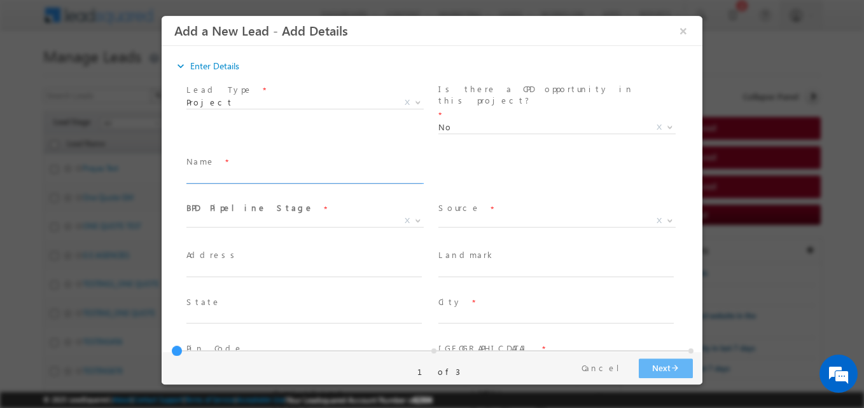
click at [298, 171] on input "text" at bounding box center [303, 177] width 235 height 13
click at [274, 171] on input "text" at bounding box center [303, 177] width 235 height 13
type input "One Quote GM Testing"
click at [270, 202] on span "BPD Pipeline Stage *" at bounding box center [303, 209] width 235 height 14
click at [265, 215] on span "X" at bounding box center [304, 221] width 237 height 13
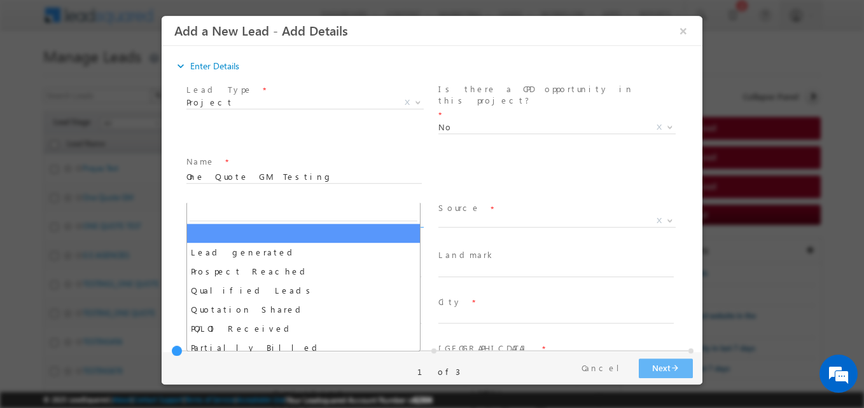
drag, startPoint x: 225, startPoint y: 239, endPoint x: 221, endPoint y: 248, distance: 9.5
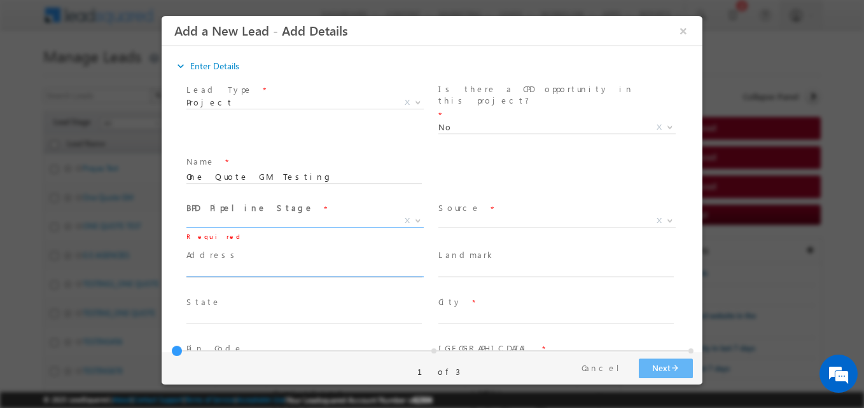
click at [221, 265] on input "text" at bounding box center [303, 271] width 235 height 13
click at [195, 215] on span "X" at bounding box center [304, 221] width 237 height 13
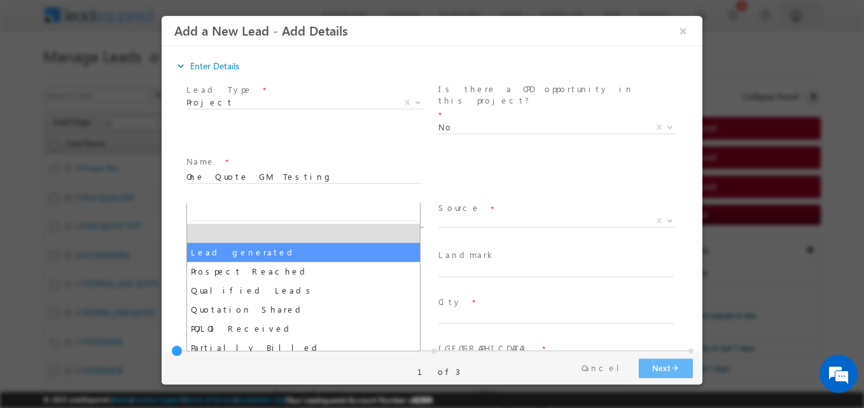
select select "Lead generated"
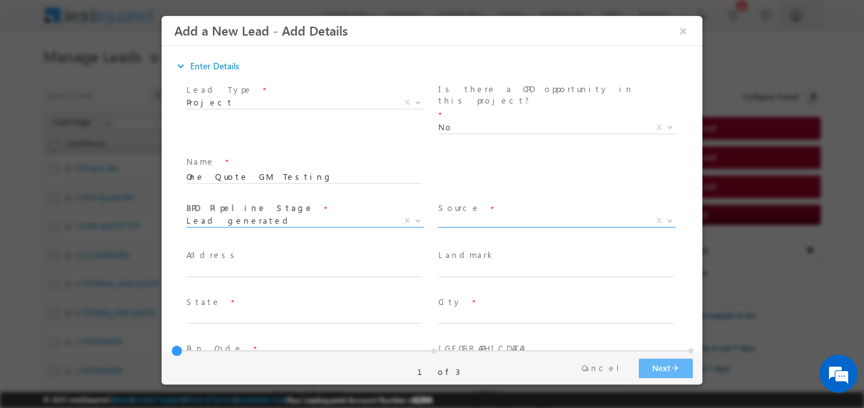
click at [449, 215] on span "X" at bounding box center [556, 221] width 237 height 13
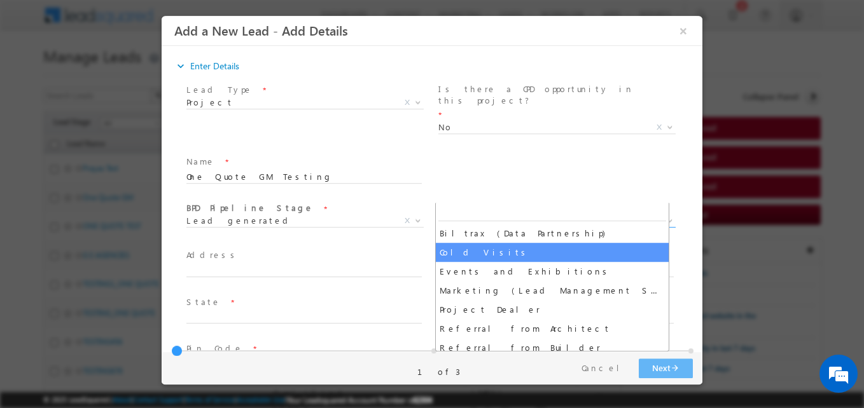
select select "Cold Visits"
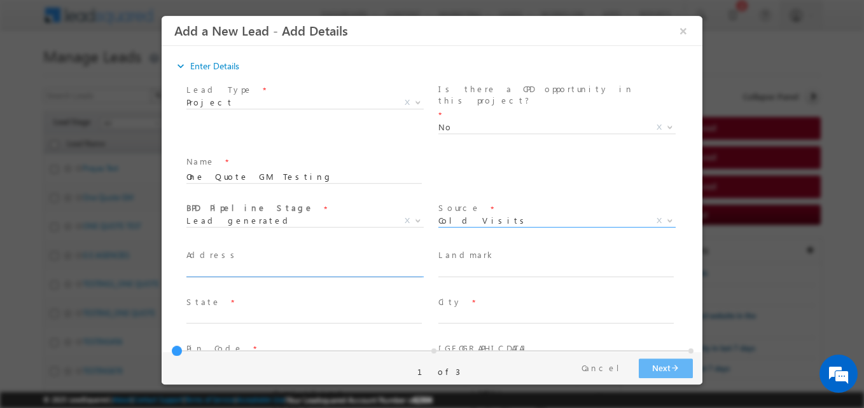
click at [276, 265] on input "text" at bounding box center [303, 271] width 235 height 13
type input "[GEOGRAPHIC_DATA][PERSON_NAME]"
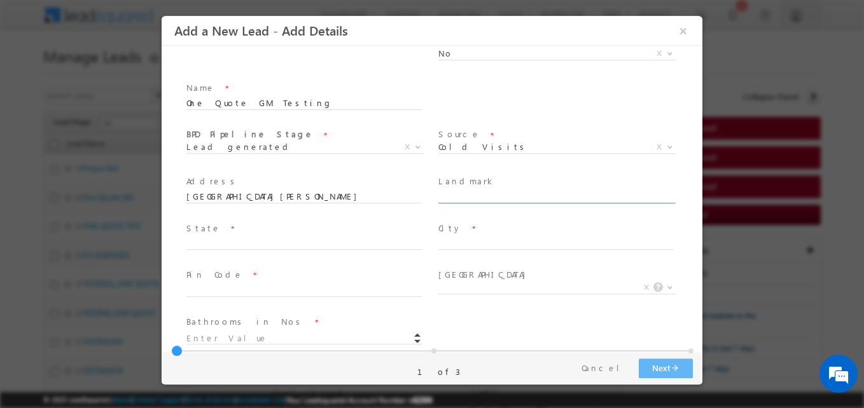
scroll to position [75, 0]
type input "Near [GEOGRAPHIC_DATA]"
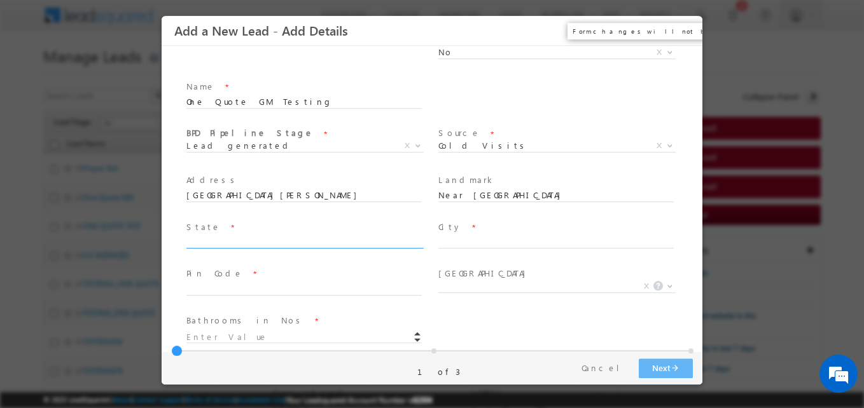
click at [685, 31] on button "×" at bounding box center [683, 31] width 22 height 24
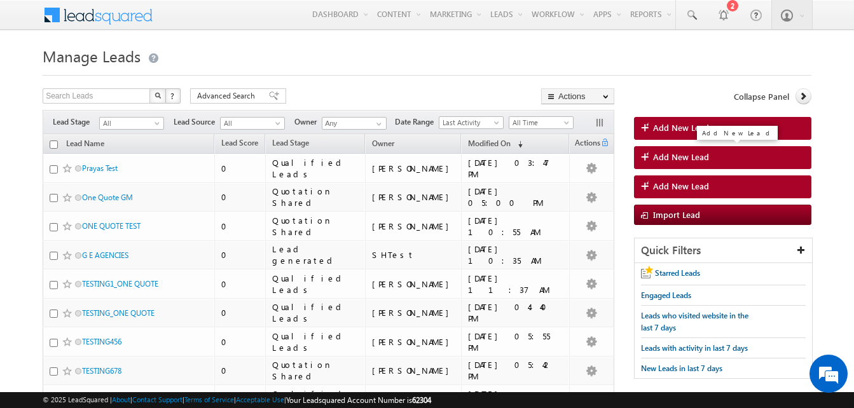
click at [706, 158] on span "Add New Lead" at bounding box center [681, 156] width 56 height 11
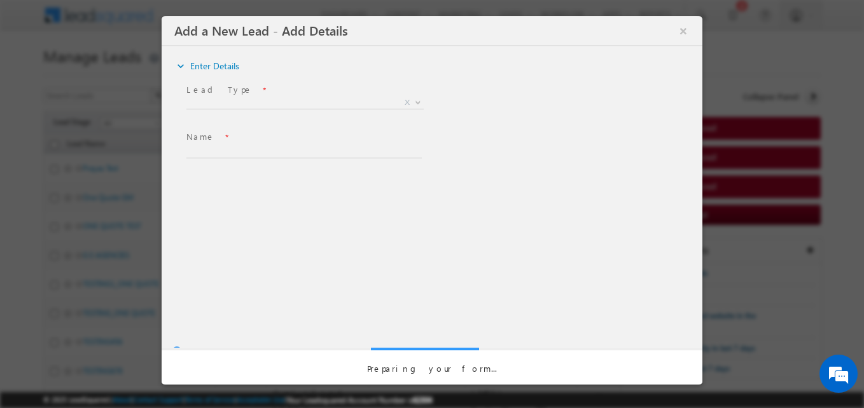
click at [275, 107] on div at bounding box center [432, 200] width 541 height 369
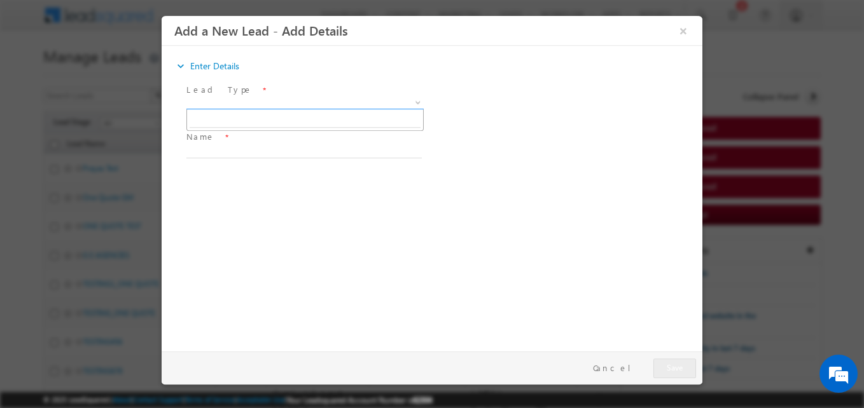
scroll to position [0, 0]
click at [251, 102] on span "X" at bounding box center [304, 103] width 237 height 13
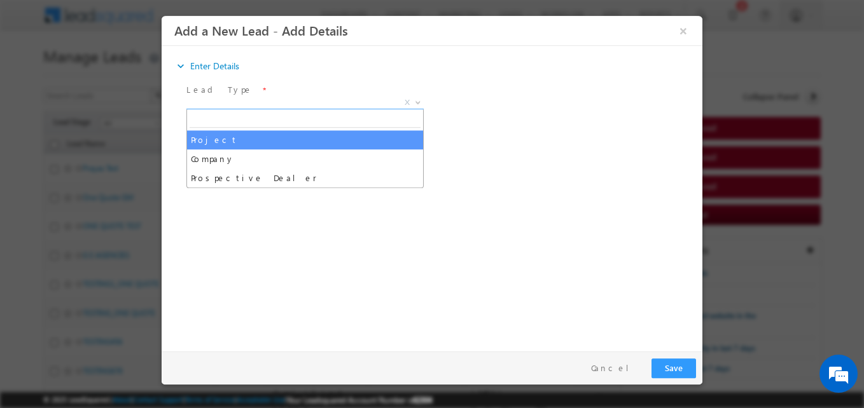
select select "Project"
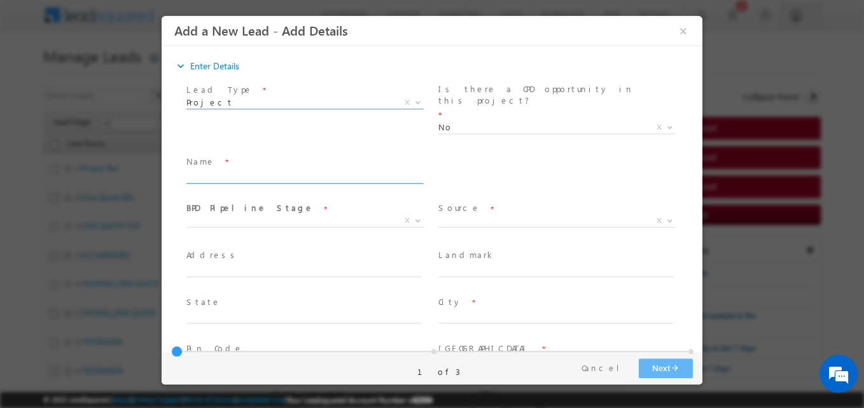
click at [226, 171] on input "text" at bounding box center [303, 177] width 235 height 13
click at [543, 249] on span "Landmark *" at bounding box center [555, 256] width 235 height 14
click at [682, 30] on button "×" at bounding box center [683, 31] width 22 height 24
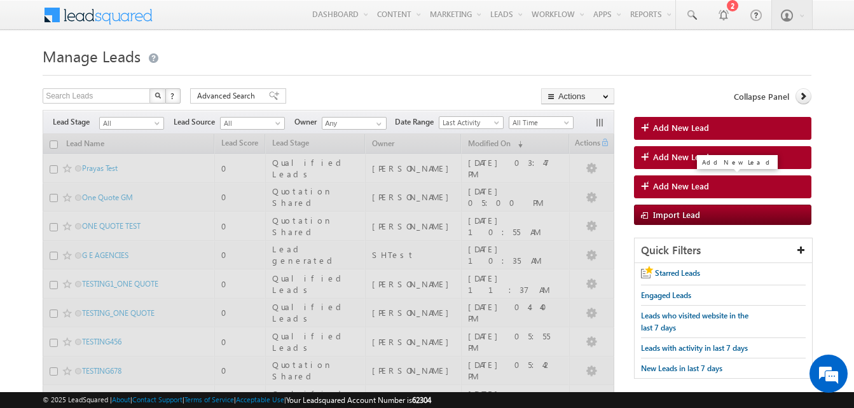
click at [688, 191] on span "Add New Lead" at bounding box center [681, 186] width 56 height 11
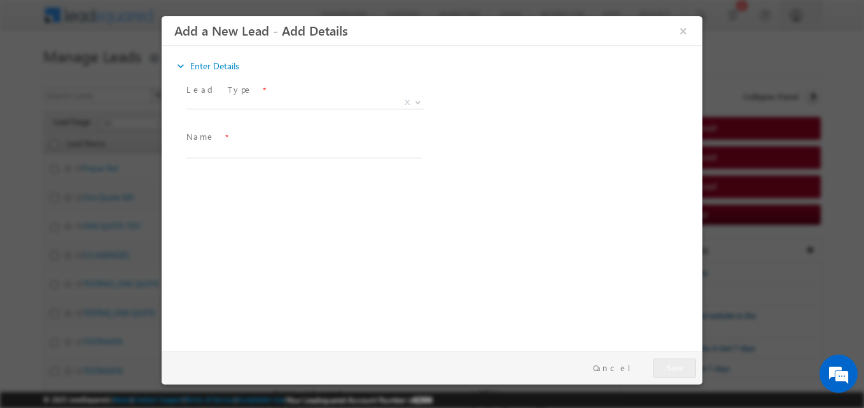
click at [282, 104] on span "X" at bounding box center [304, 103] width 237 height 13
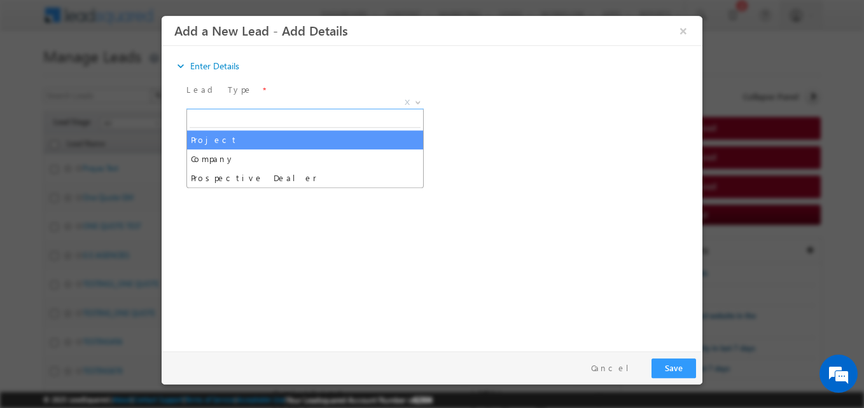
select select "Project"
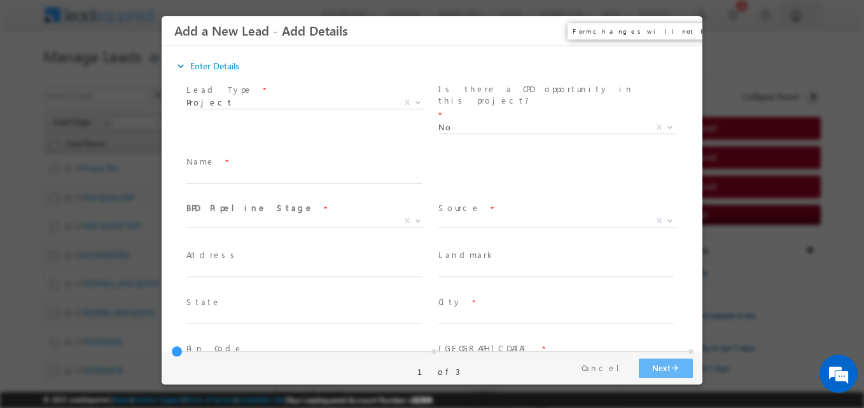
click at [678, 30] on button "×" at bounding box center [683, 31] width 22 height 24
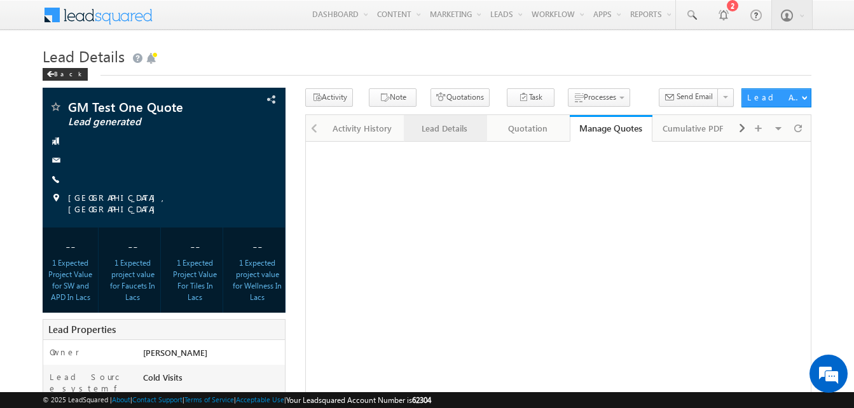
click at [436, 125] on div "Lead Details" at bounding box center [444, 128] width 61 height 15
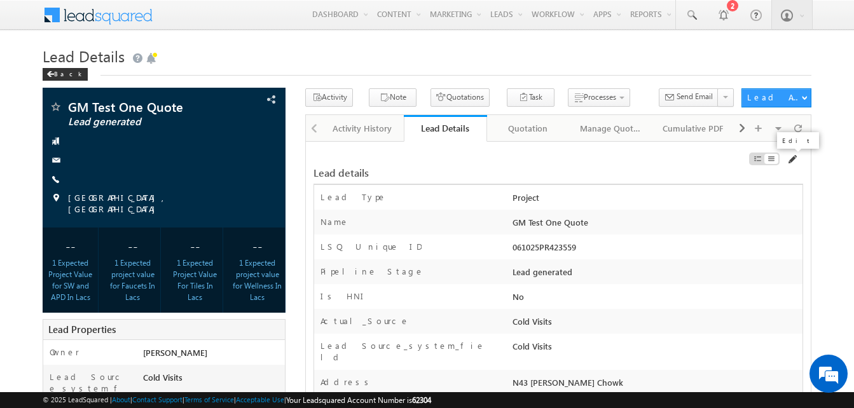
click at [794, 159] on span at bounding box center [792, 160] width 10 height 10
click at [786, 163] on div at bounding box center [725, 162] width 155 height 14
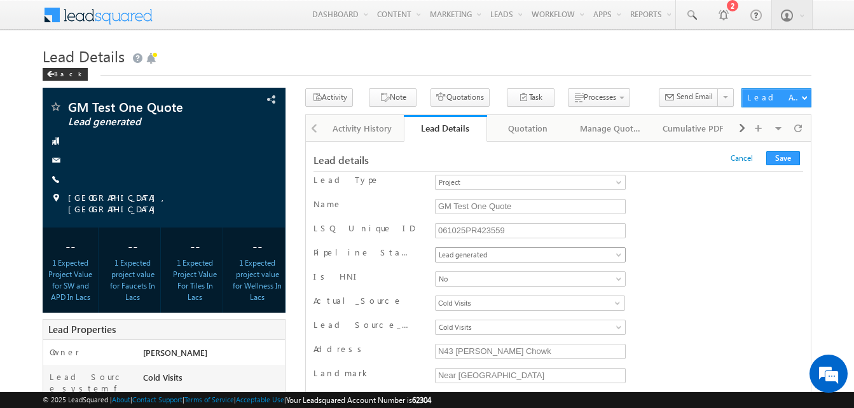
click at [613, 255] on span "Lead generated" at bounding box center [528, 254] width 184 height 11
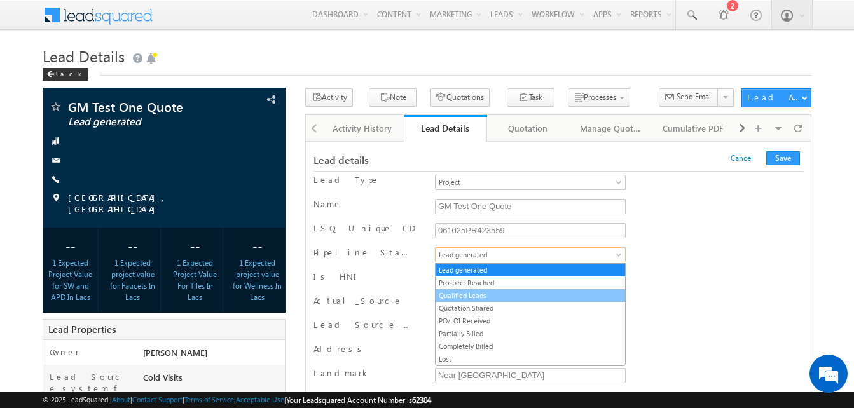
click at [476, 298] on link "Qualified Leads" at bounding box center [531, 295] width 190 height 11
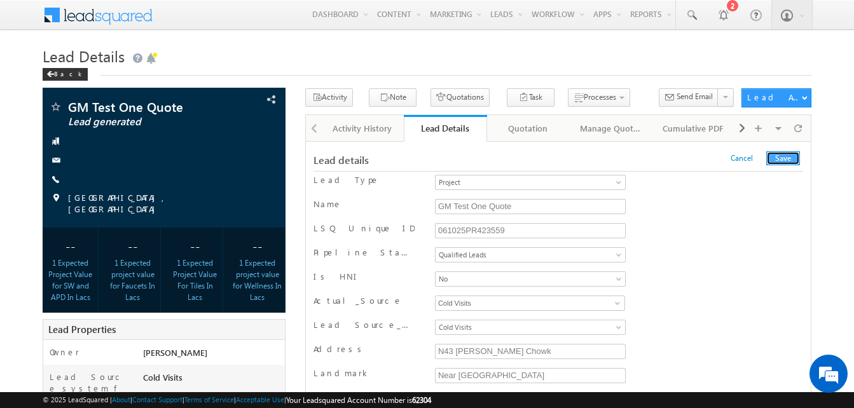
click at [788, 158] on button "Save" at bounding box center [783, 158] width 34 height 14
